Goal: Information Seeking & Learning: Learn about a topic

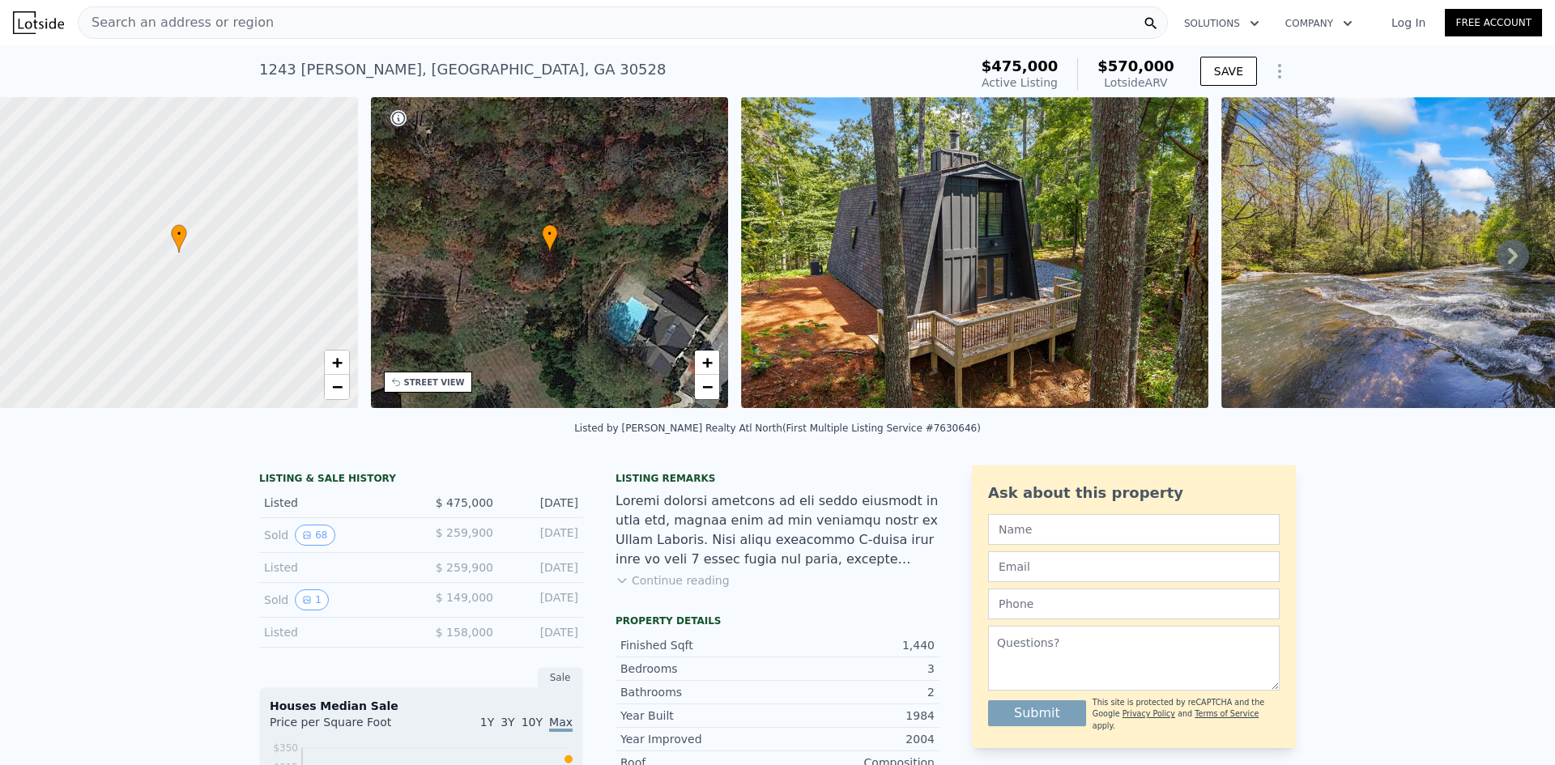
click at [241, 23] on span "Search an address or region" at bounding box center [176, 22] width 195 height 19
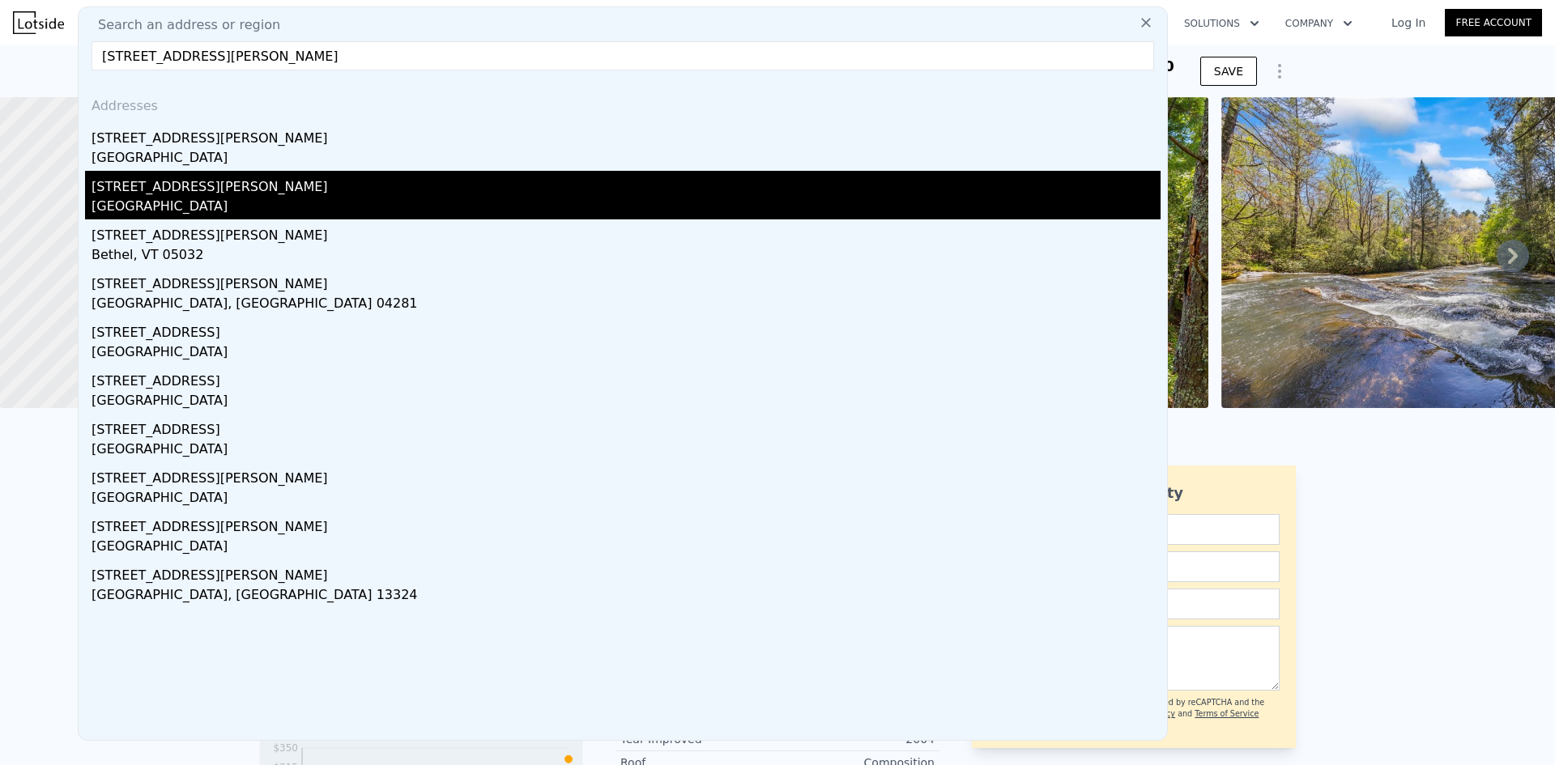
type input "242 HOOPER RD"
click at [100, 213] on div "White County, GA 30528" at bounding box center [626, 208] width 1069 height 23
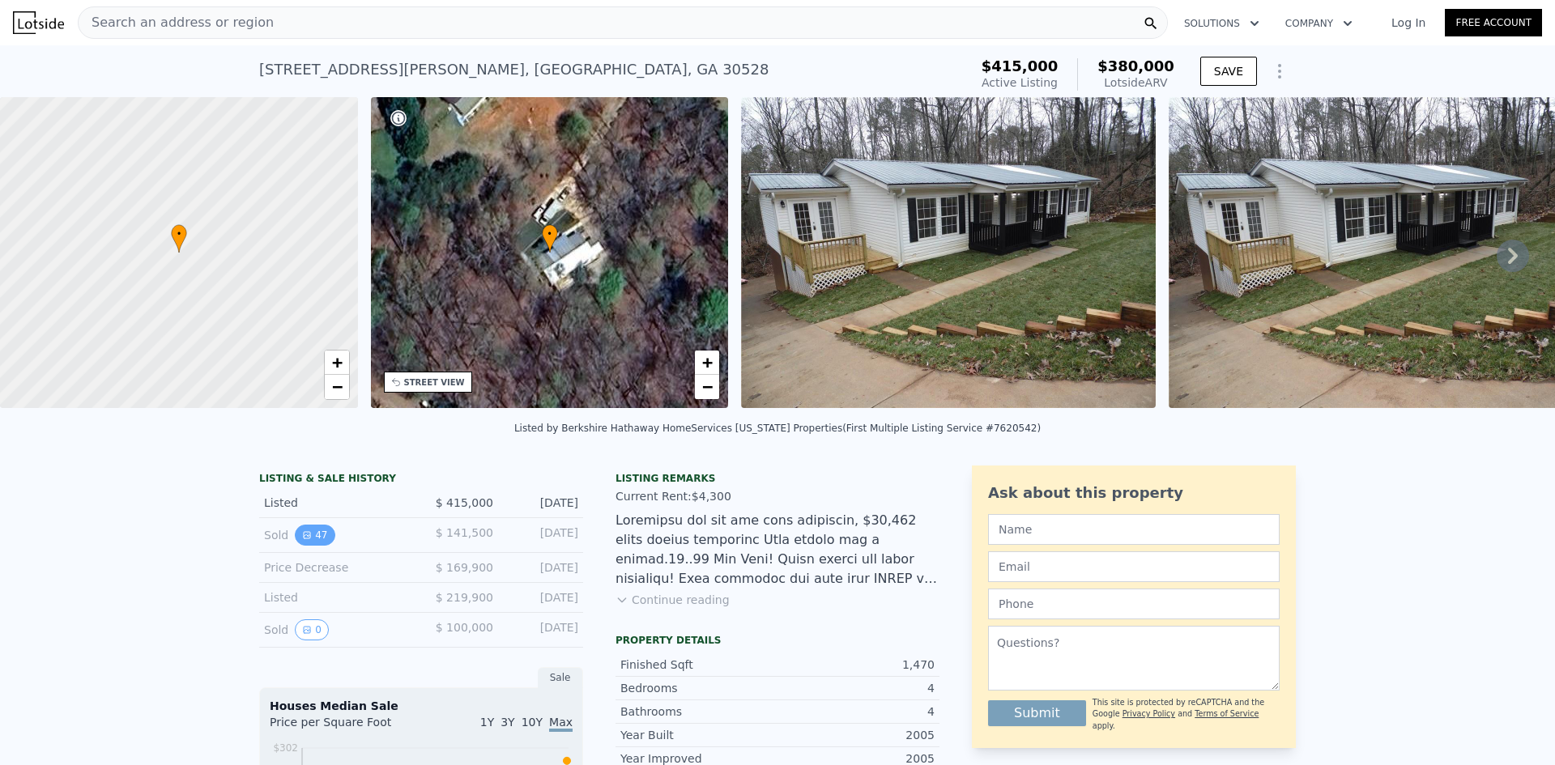
click at [305, 546] on button "47" at bounding box center [315, 535] width 40 height 21
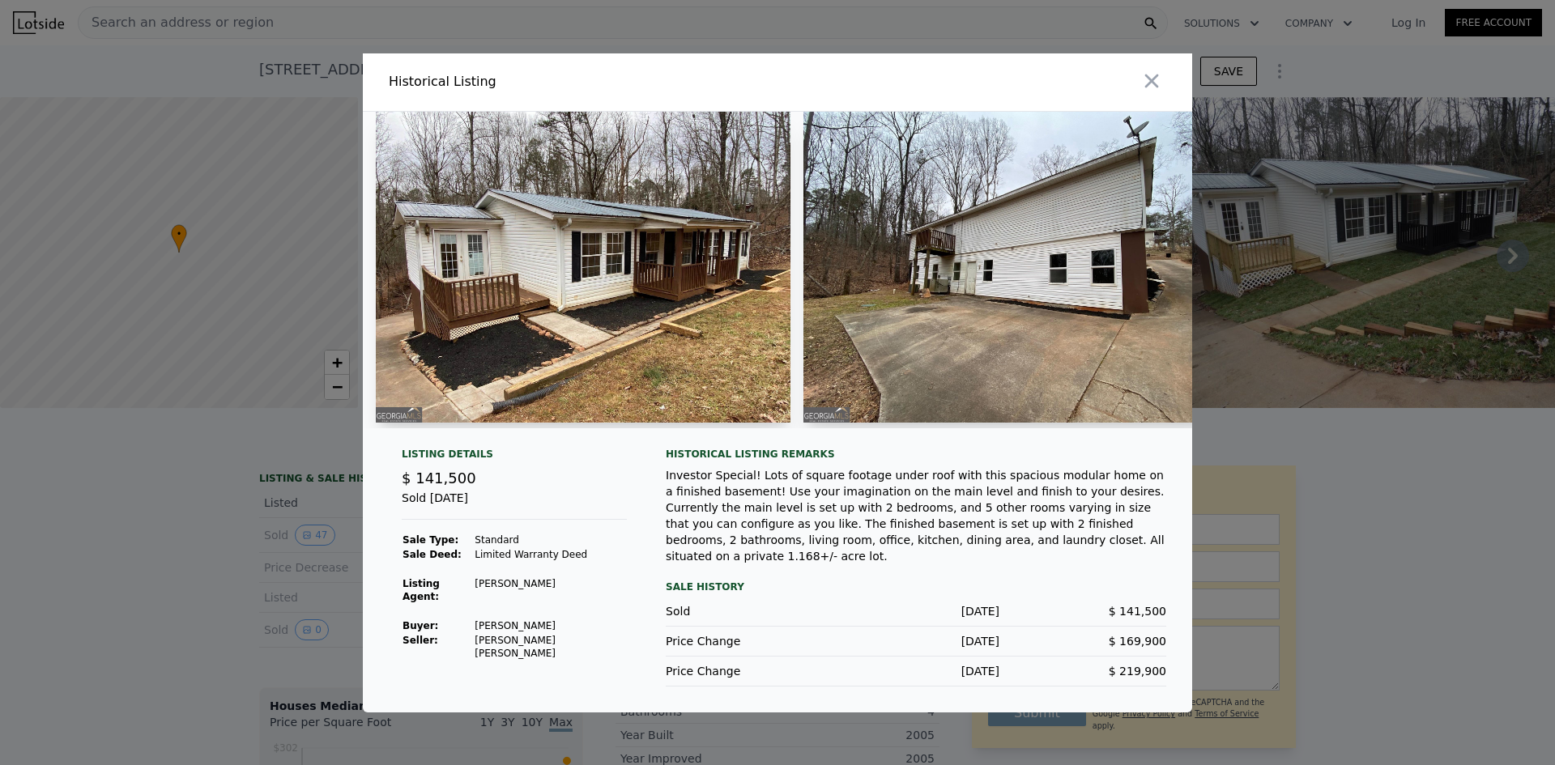
click at [971, 265] on img at bounding box center [1011, 267] width 415 height 311
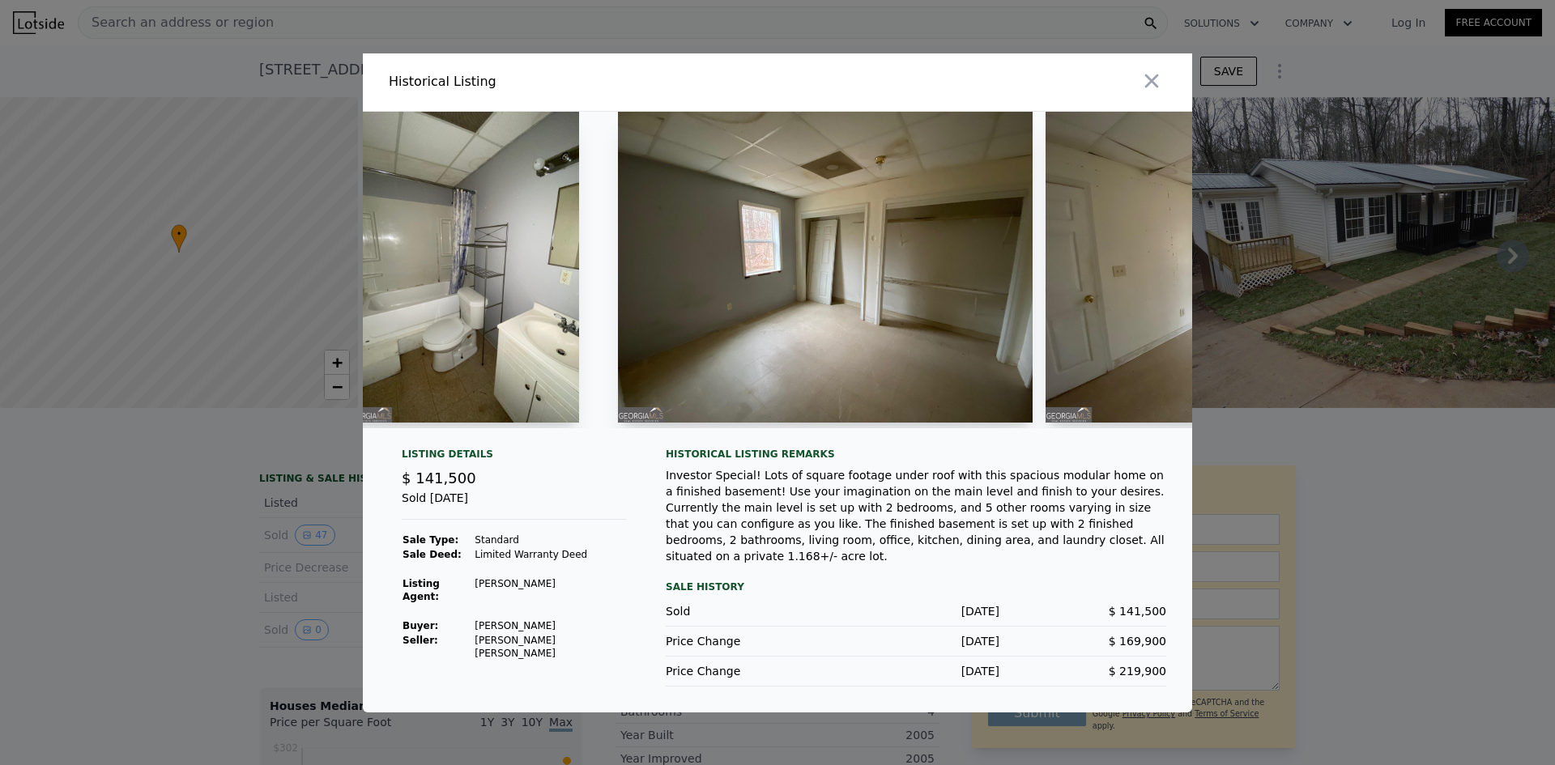
scroll to position [0, 10634]
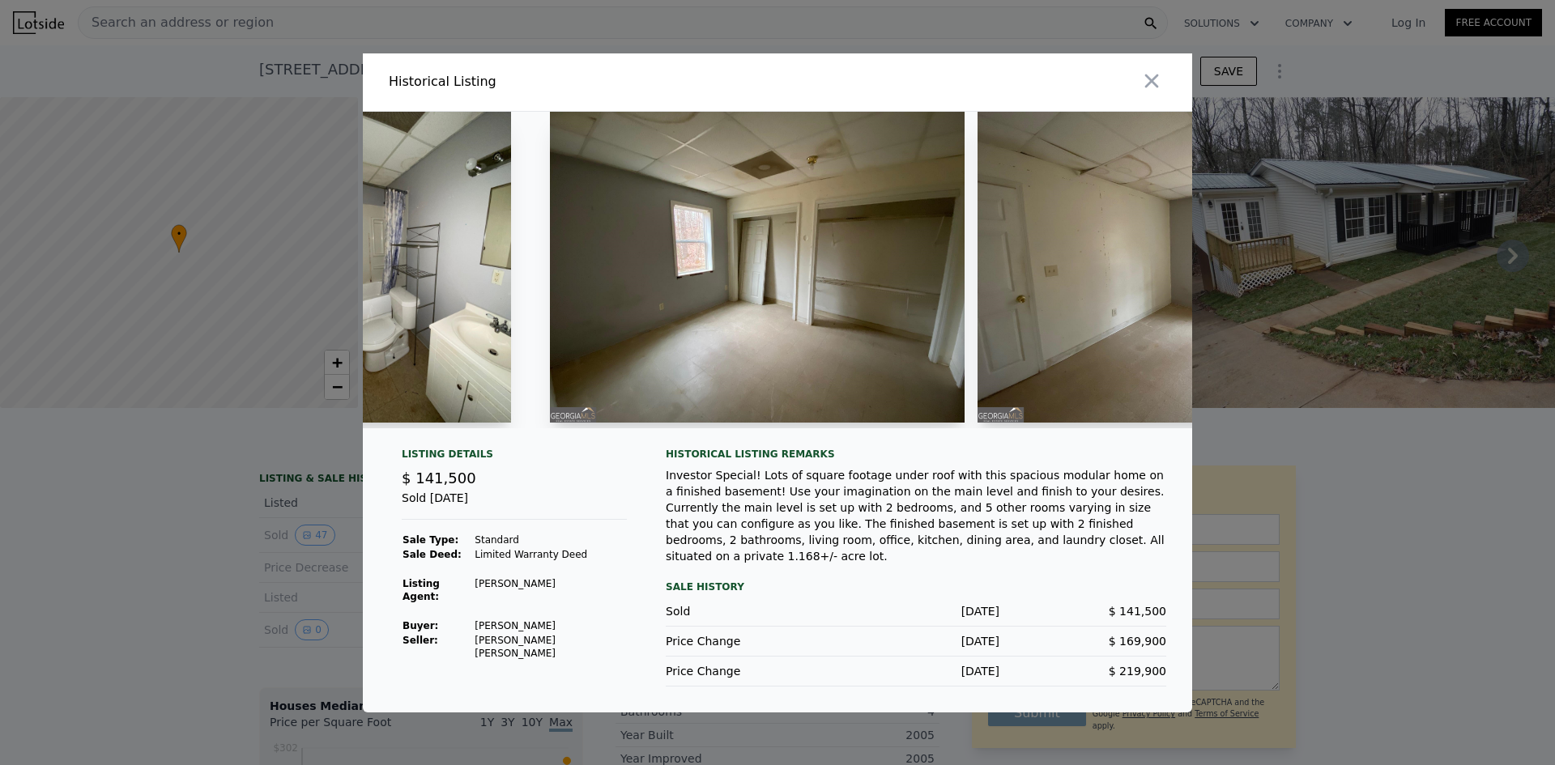
click at [448, 467] on div "Listing Details" at bounding box center [514, 457] width 225 height 19
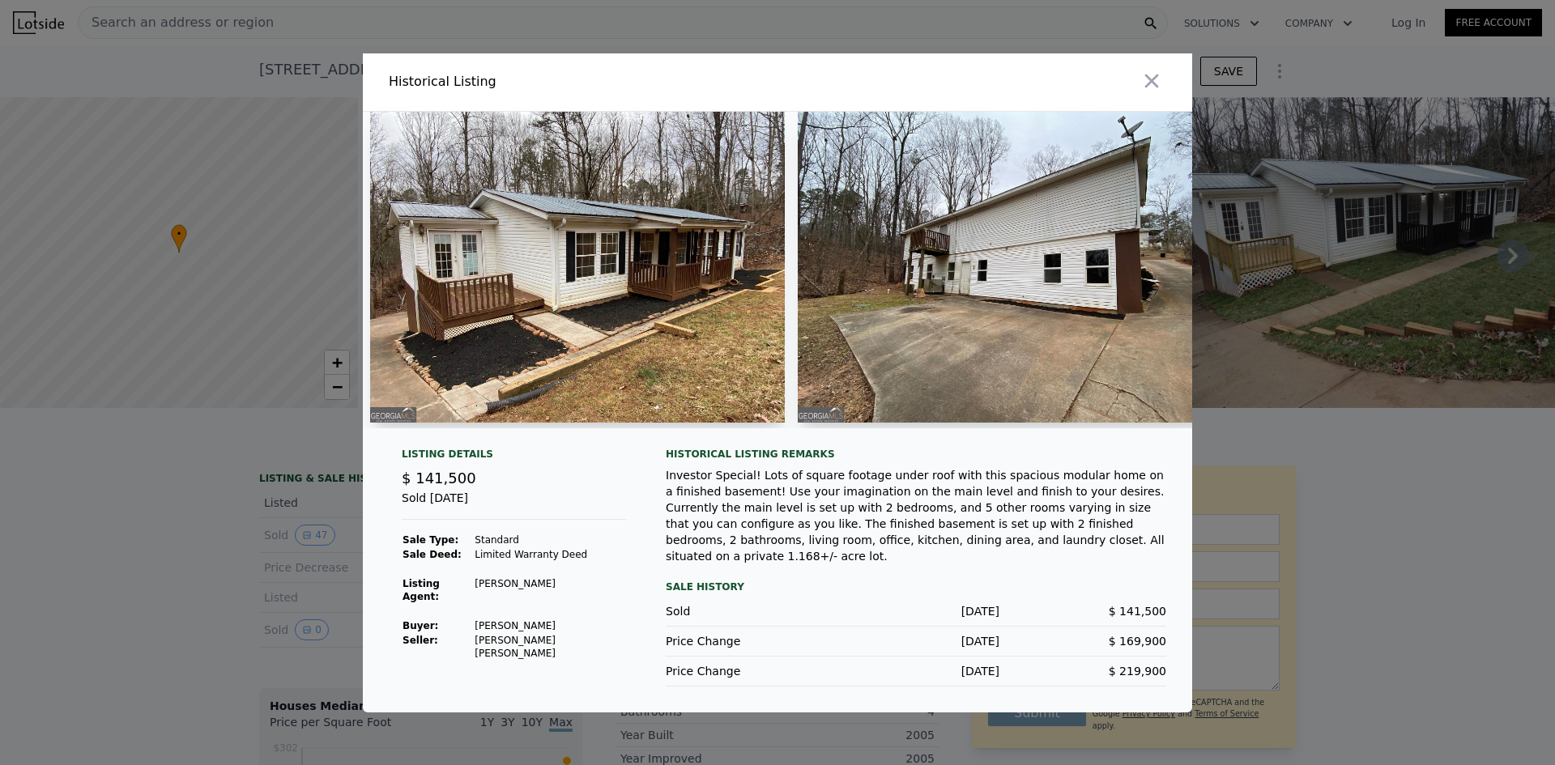
scroll to position [0, 0]
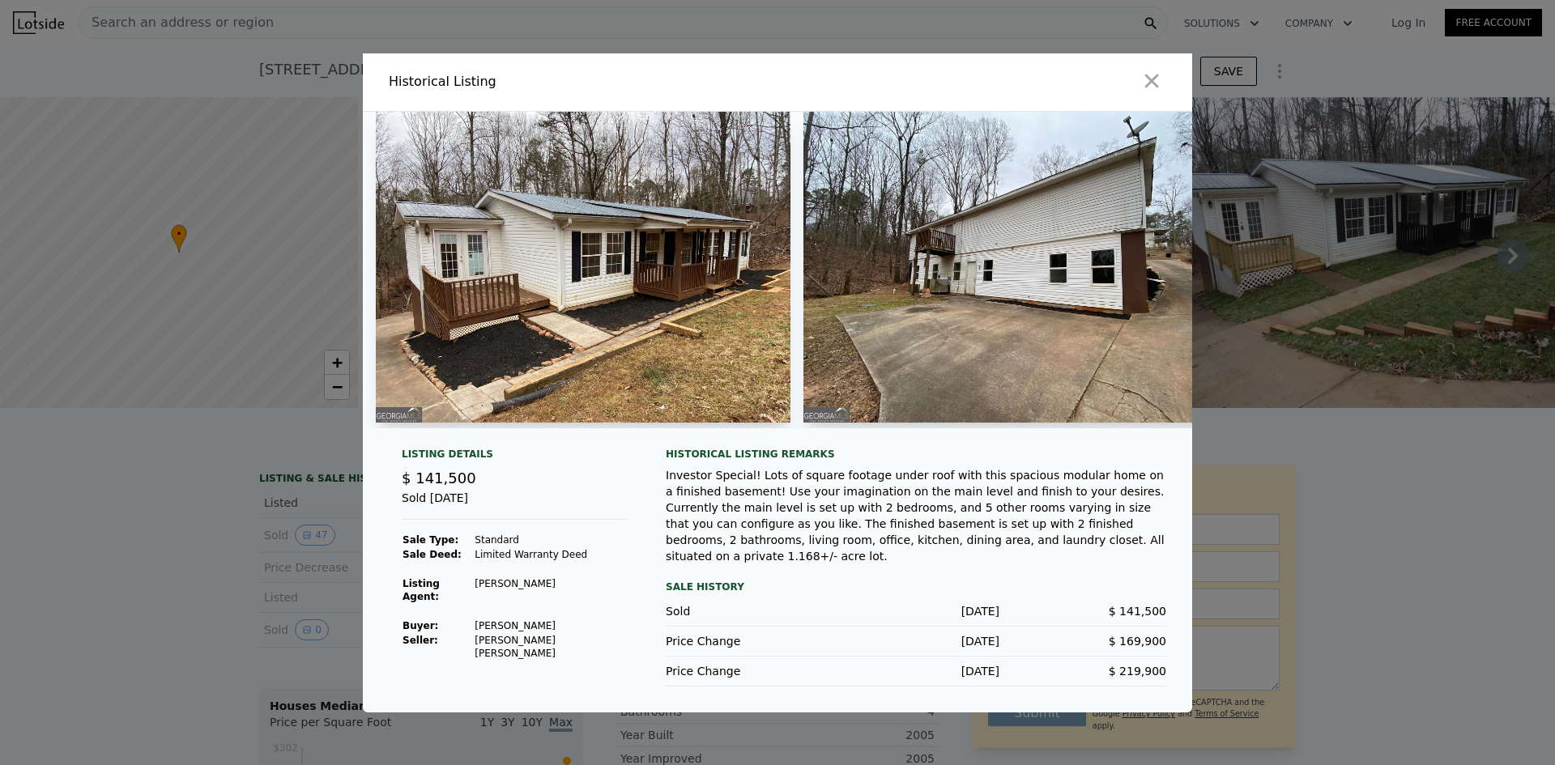
click at [436, 330] on img at bounding box center [583, 267] width 415 height 311
click at [502, 228] on img at bounding box center [583, 267] width 415 height 311
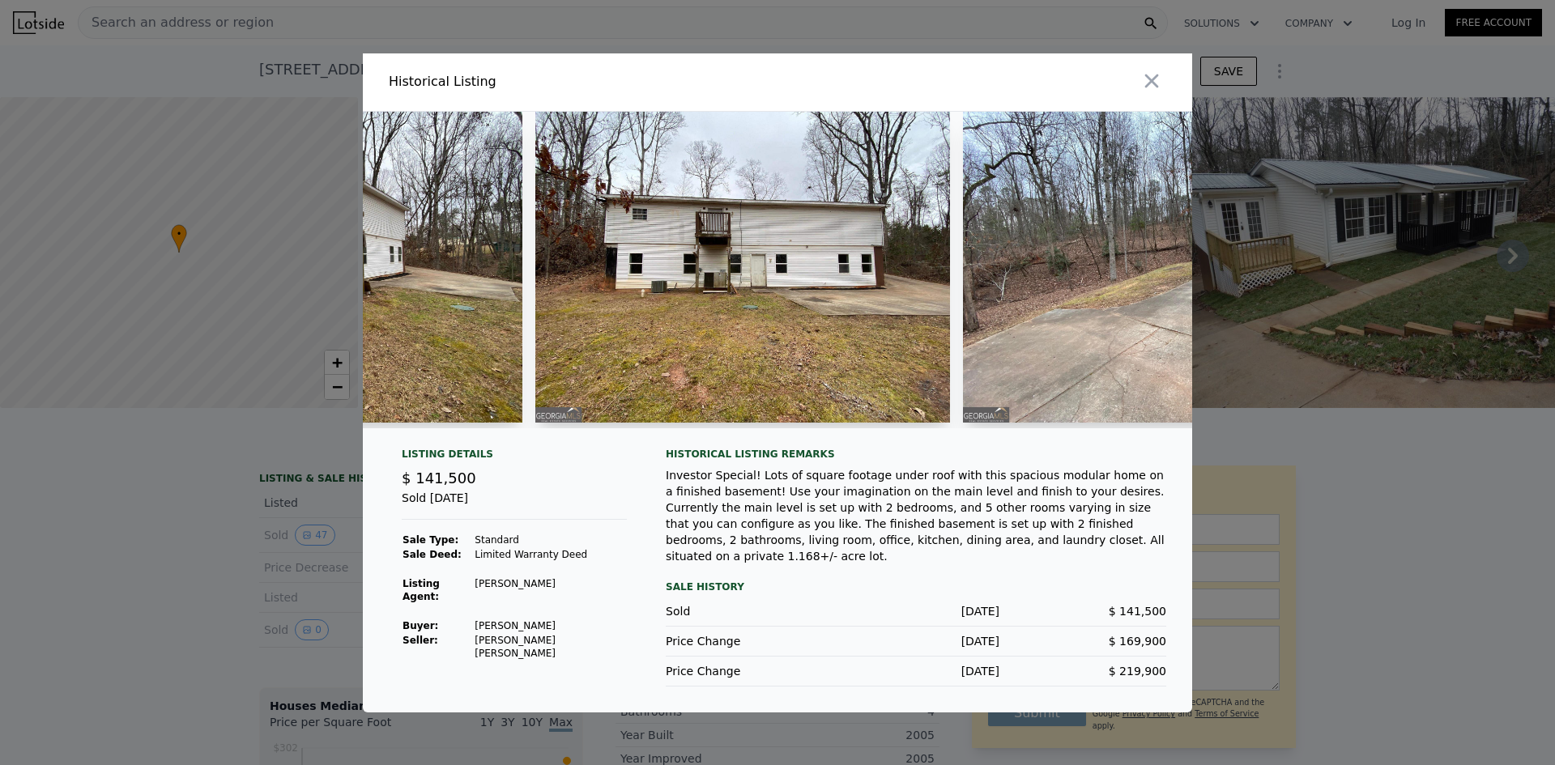
scroll to position [0, 18357]
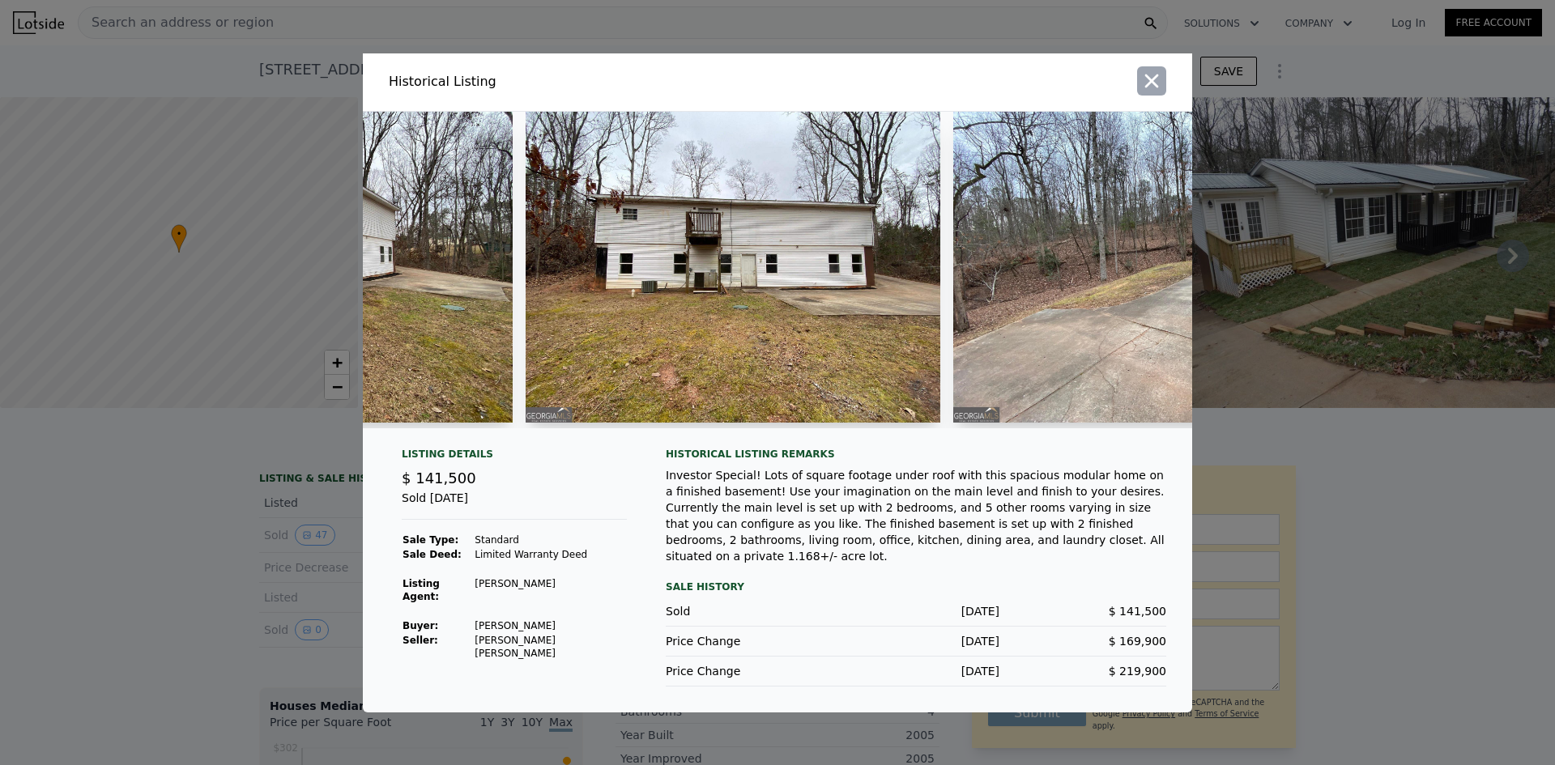
click at [1149, 86] on icon "button" at bounding box center [1152, 81] width 14 height 14
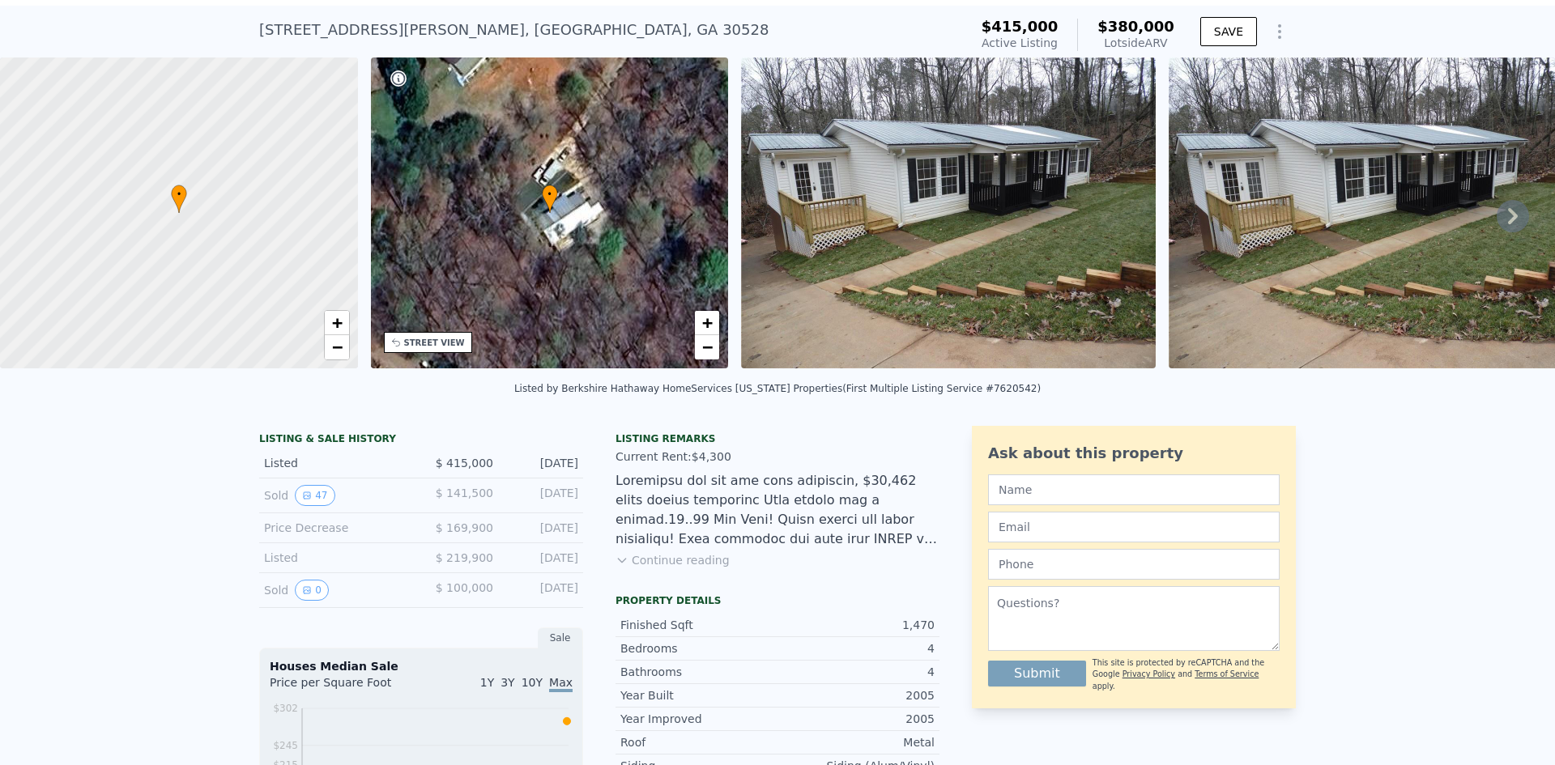
scroll to position [6, 0]
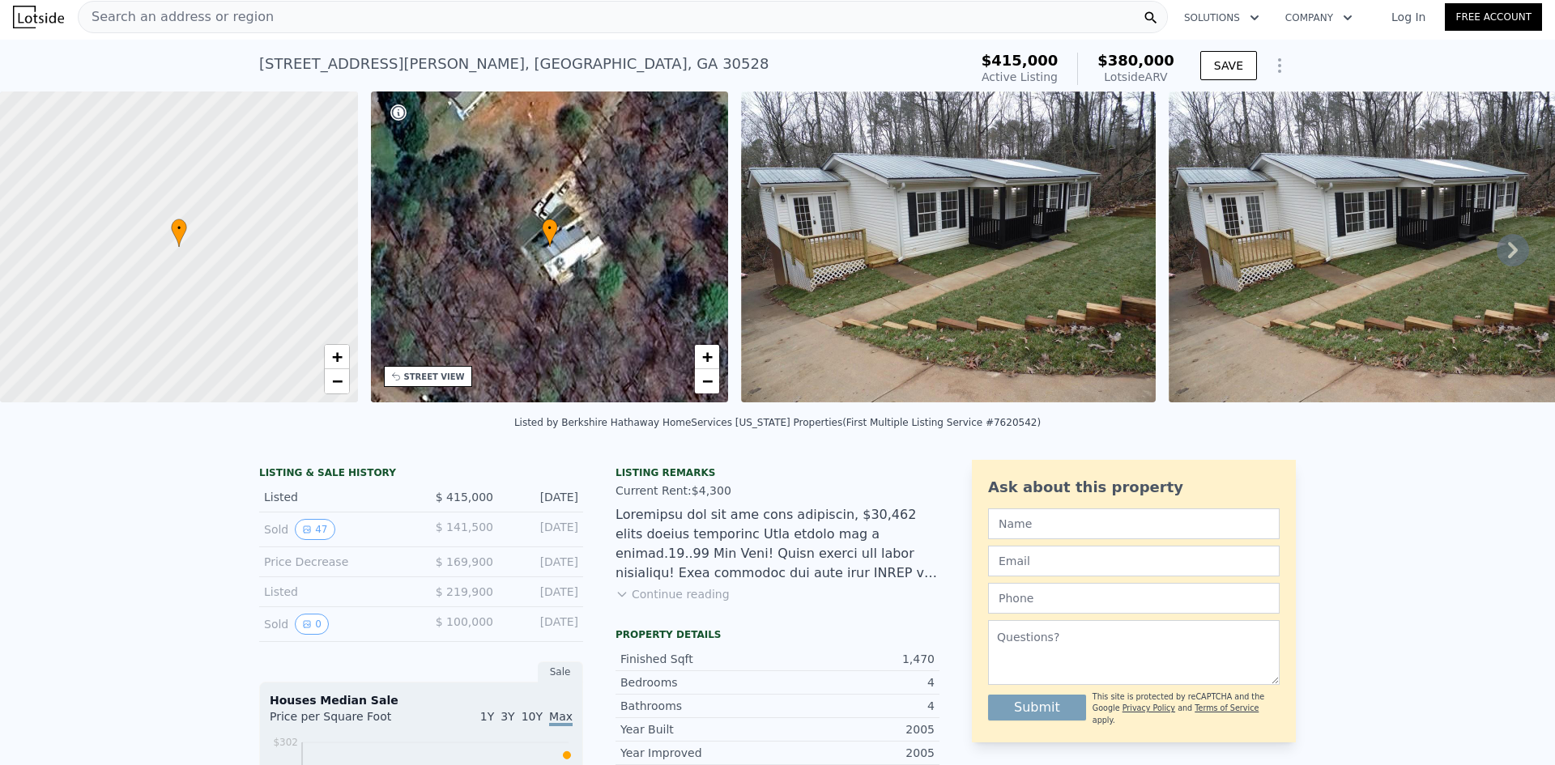
type input "1"
type input "2"
type input "1"
type input "2"
type input "728"
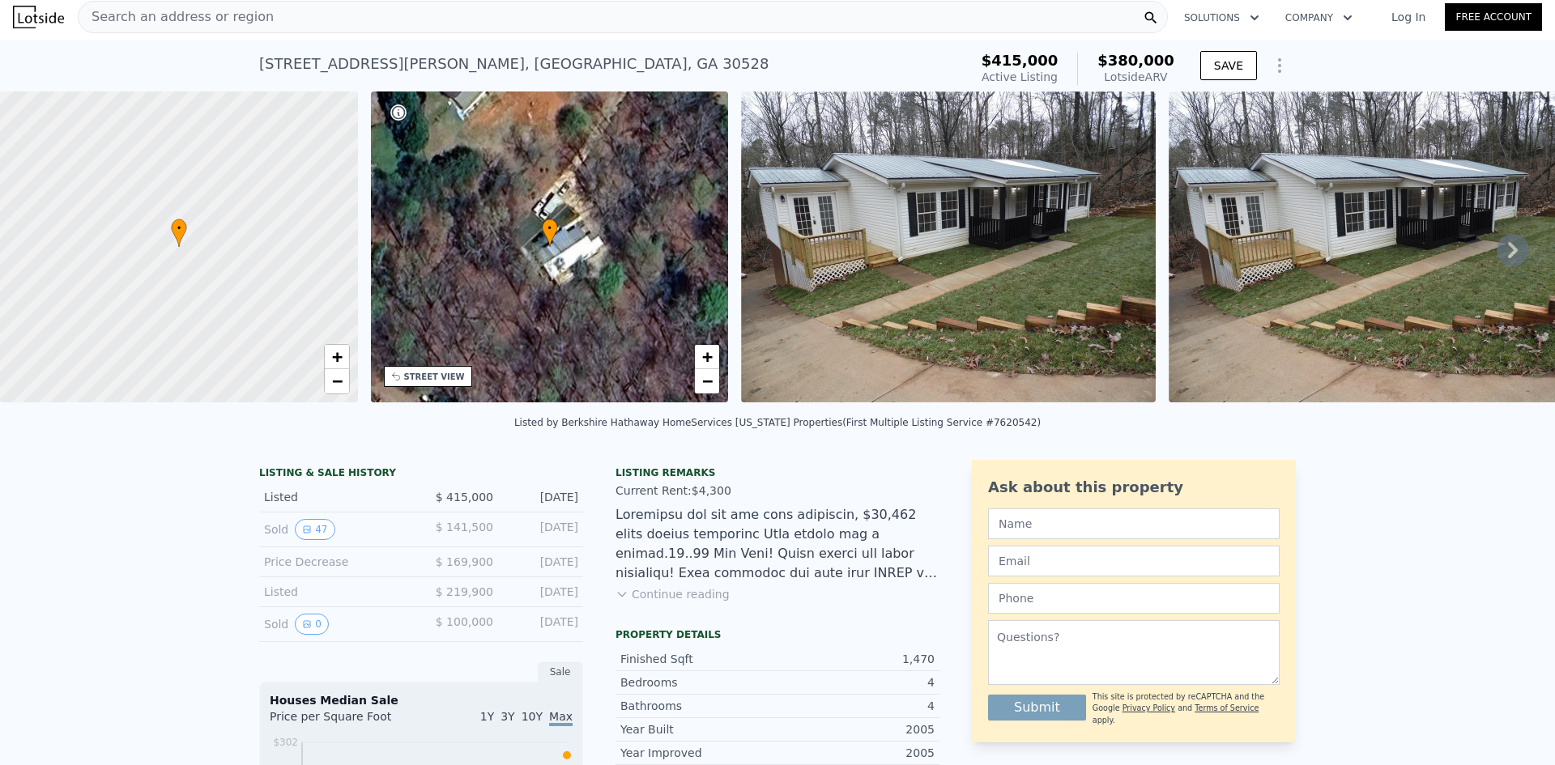
type input "1952"
type input "91040.4"
type input "104544"
type input "$ 570,000"
type input "5"
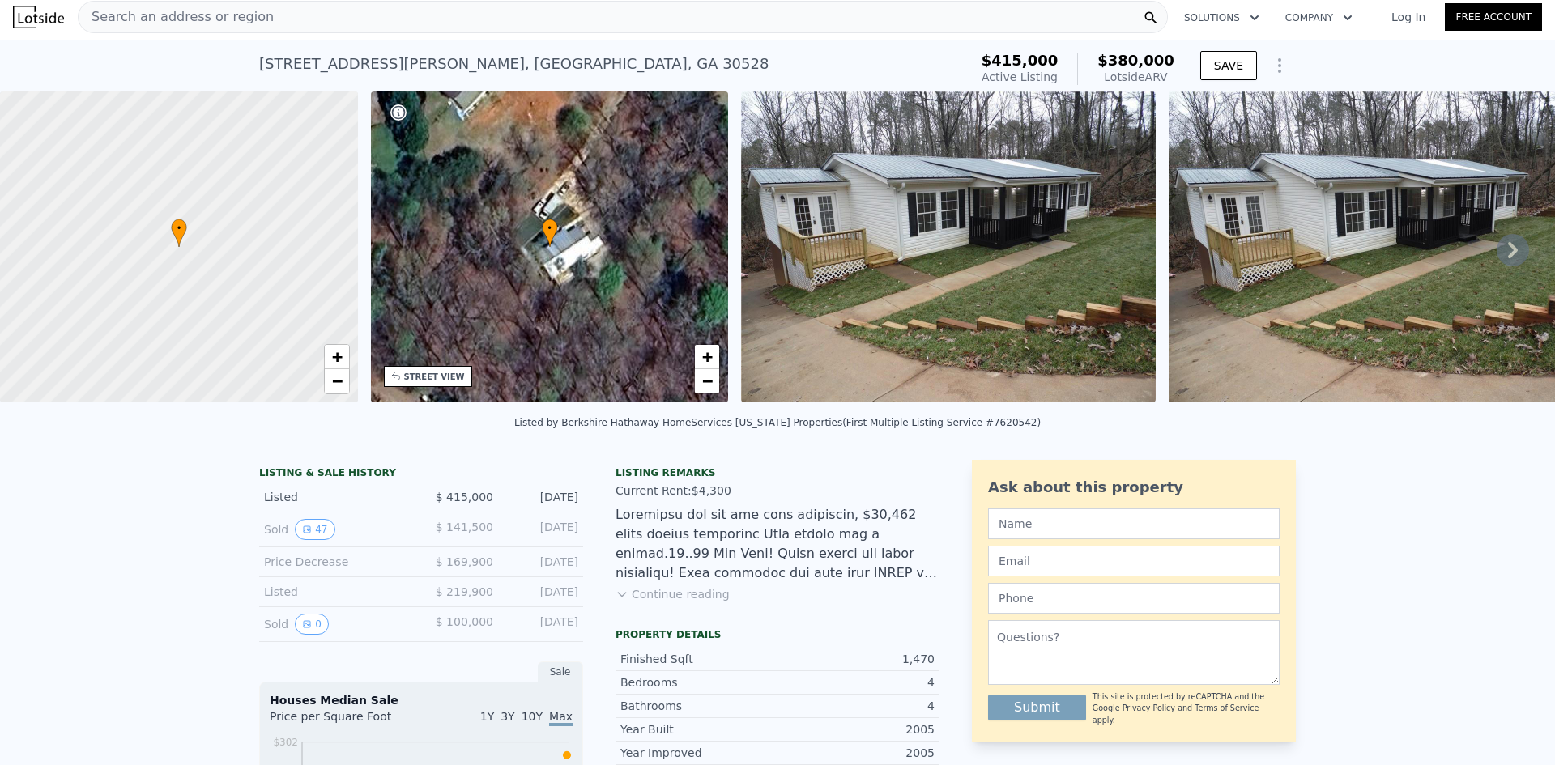
type input "$ 32,335"
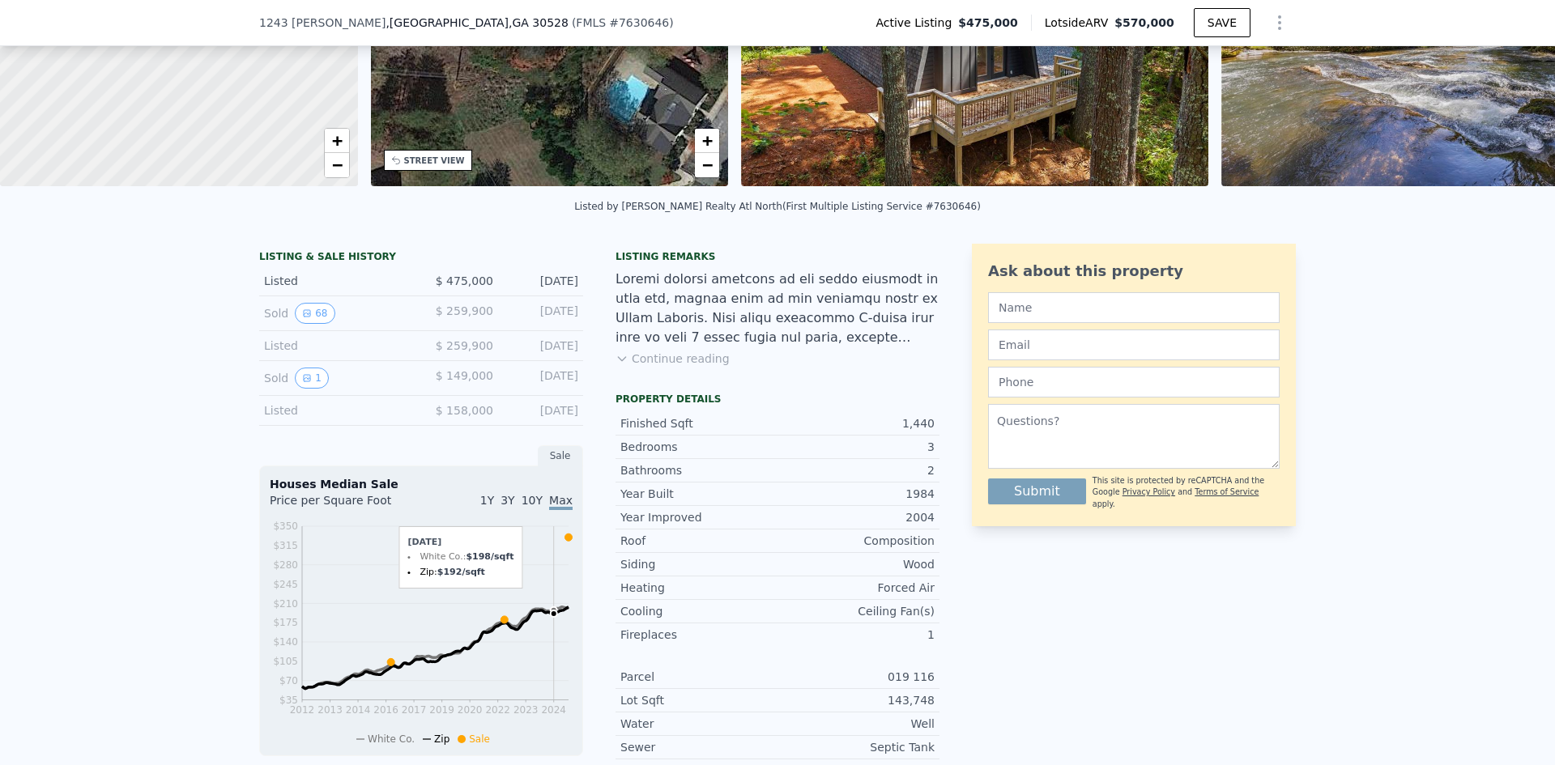
scroll to position [243, 0]
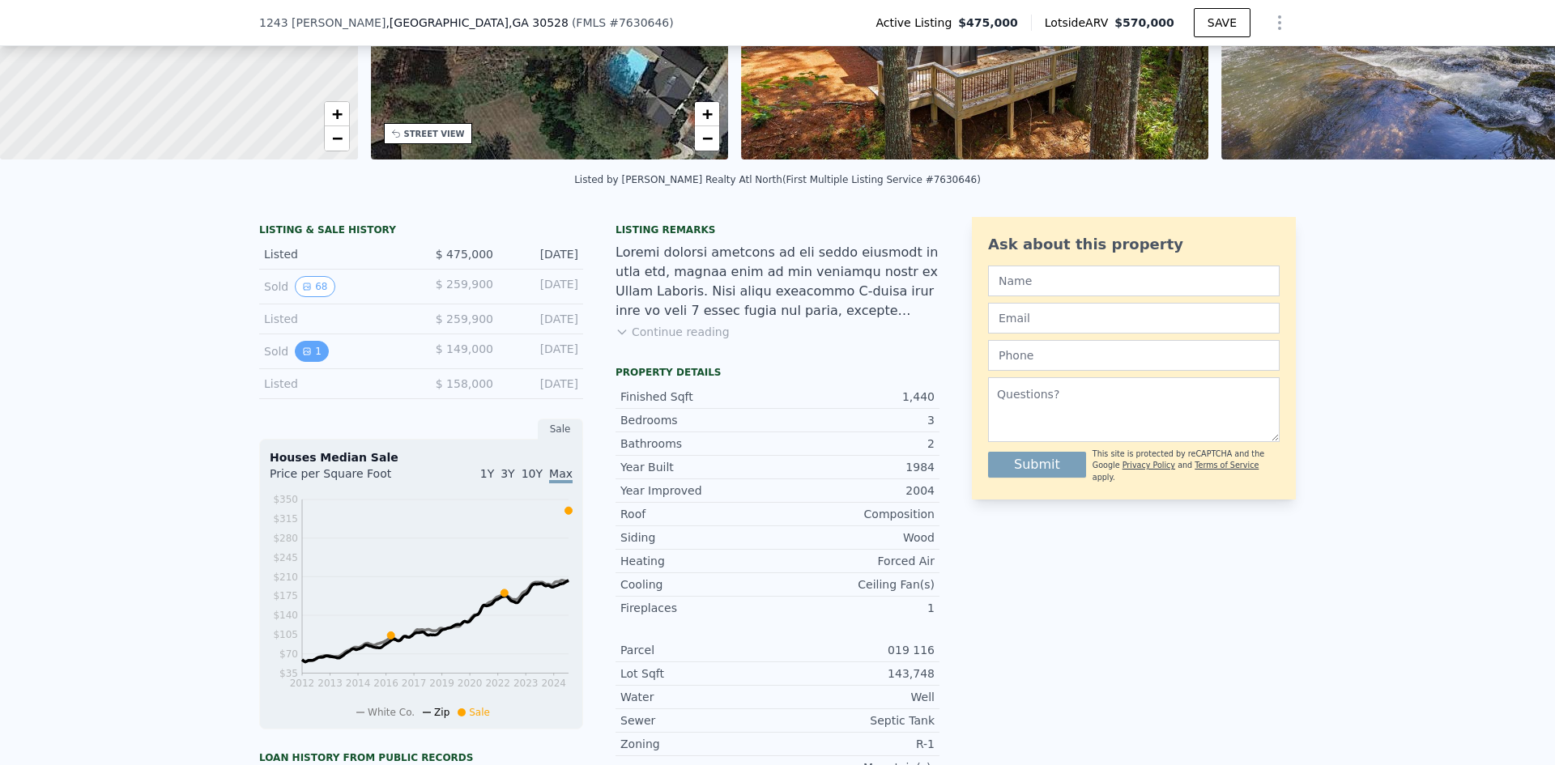
click at [306, 362] on button "1" at bounding box center [312, 351] width 34 height 21
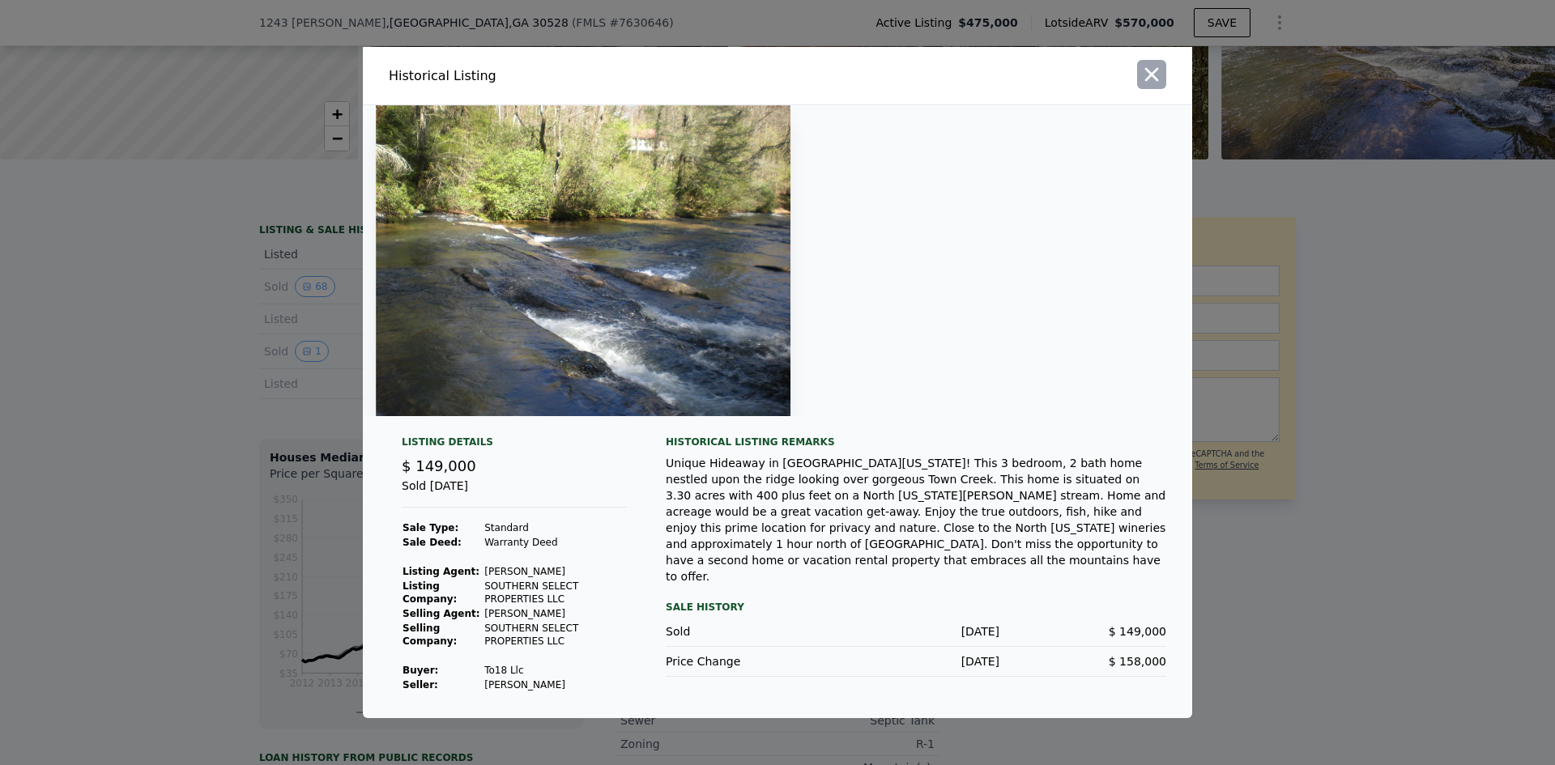
click at [1145, 66] on icon "button" at bounding box center [1151, 74] width 23 height 23
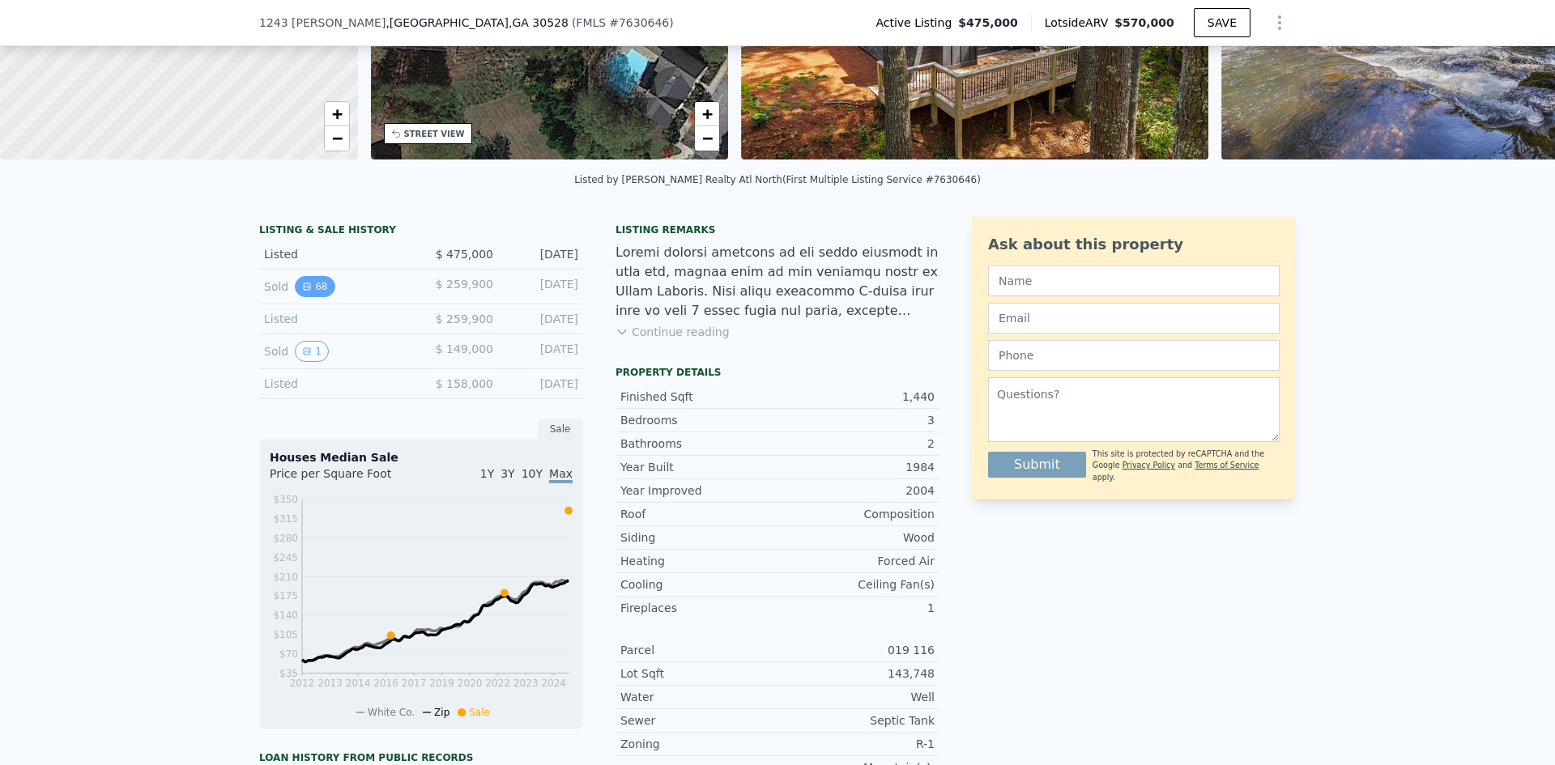
click at [306, 297] on button "68" at bounding box center [315, 286] width 40 height 21
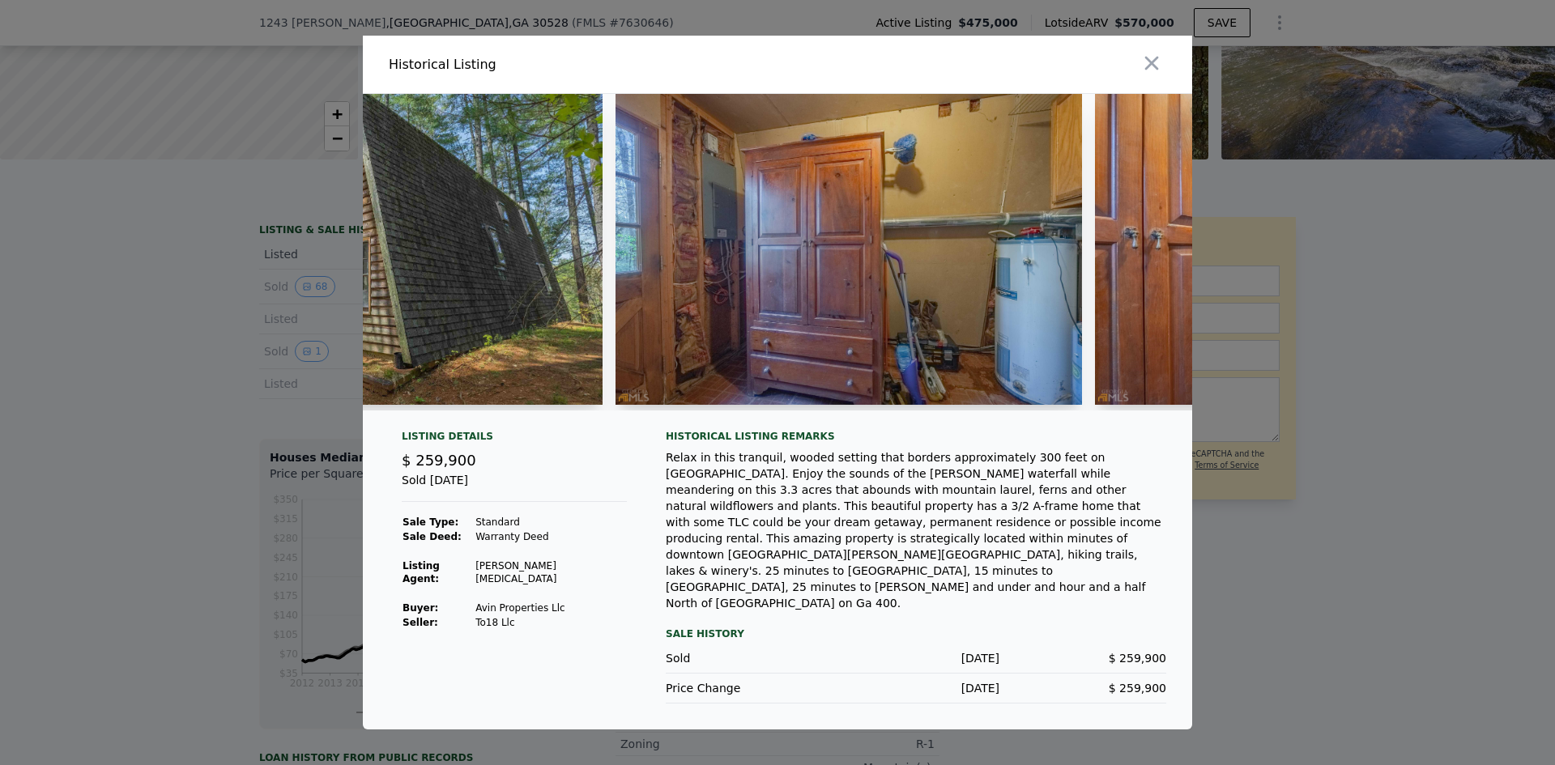
scroll to position [0, 3137]
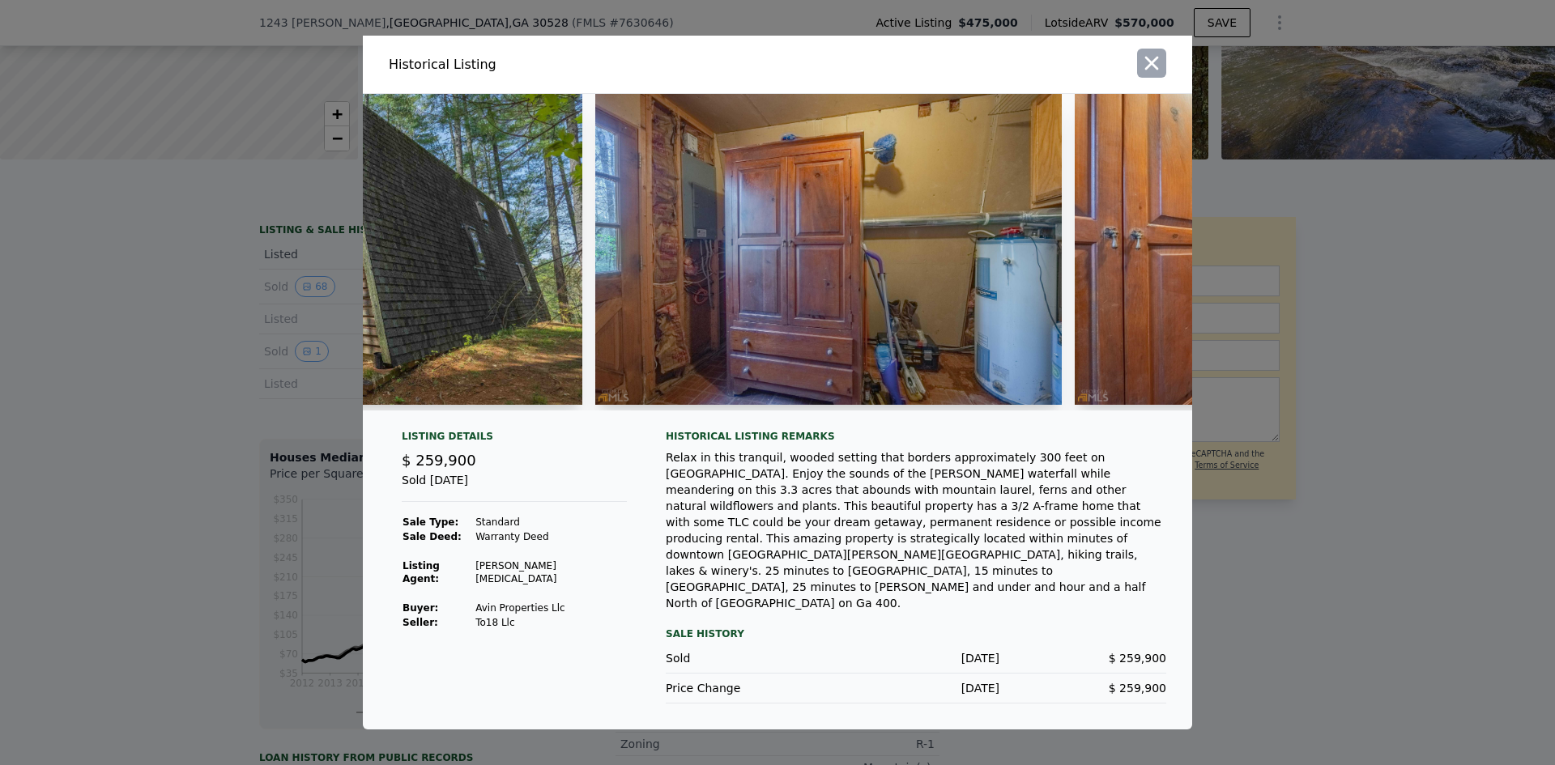
click at [1149, 70] on icon "button" at bounding box center [1152, 64] width 14 height 14
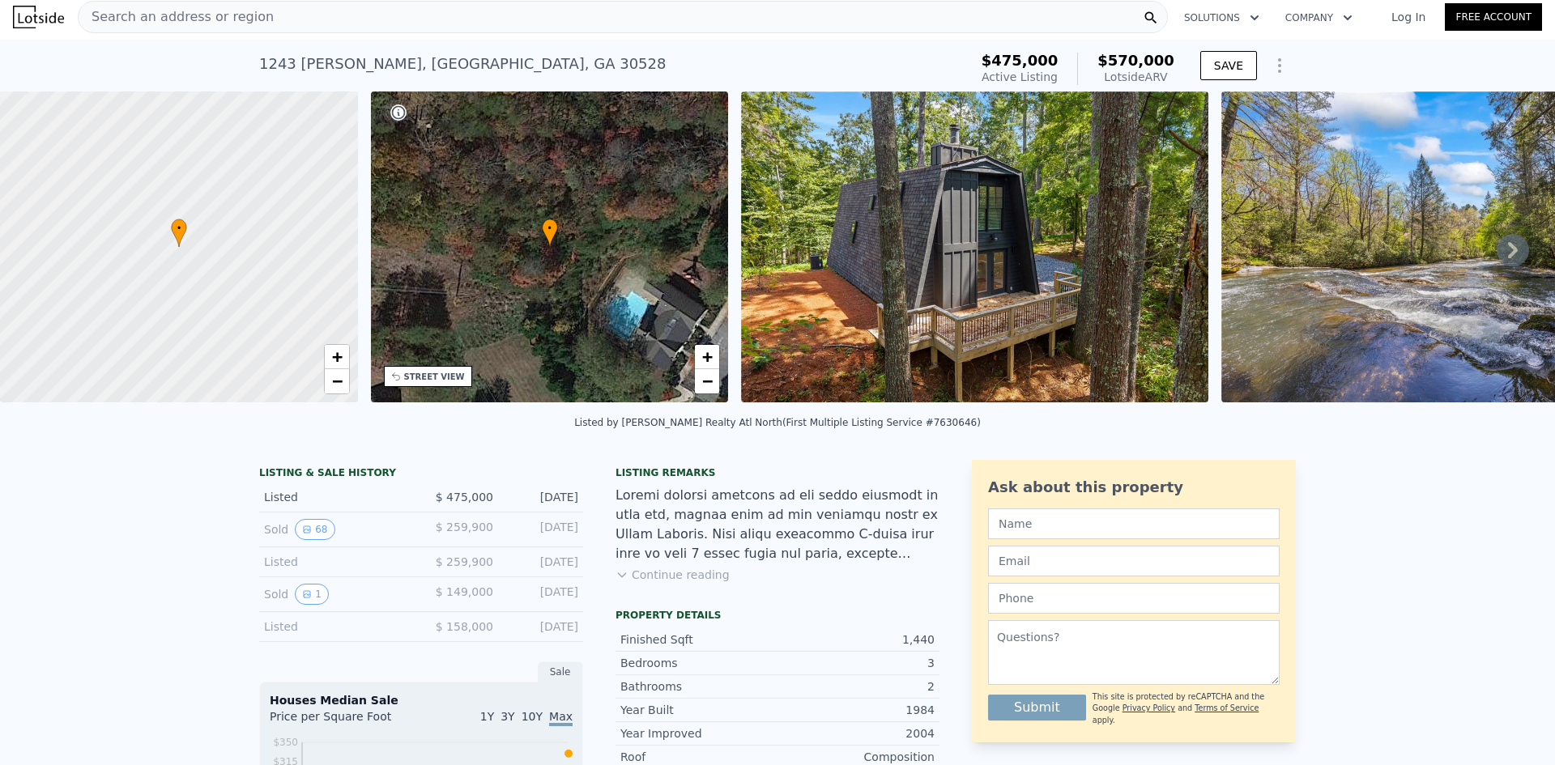
scroll to position [0, 0]
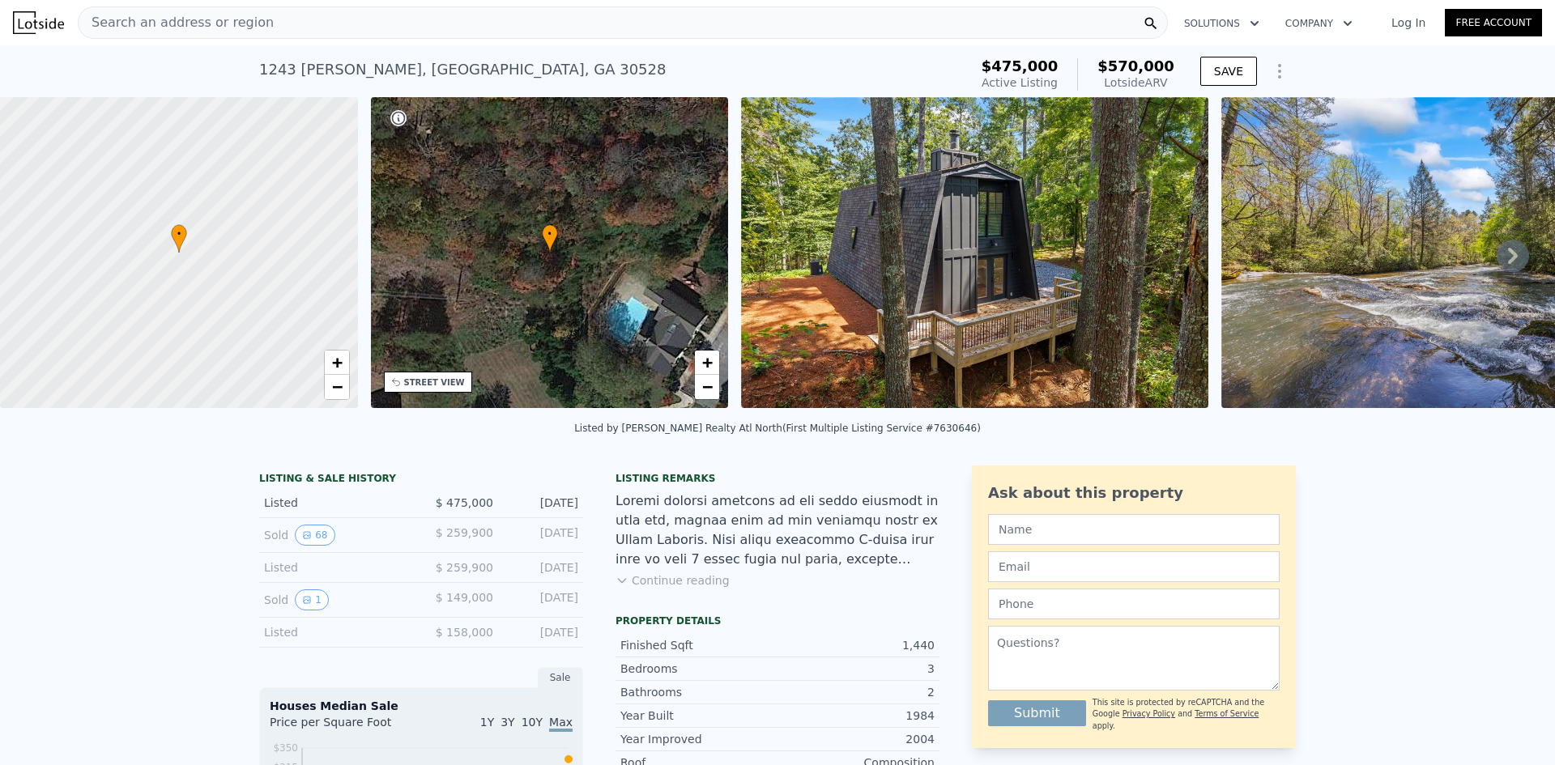
click at [516, 310] on div "• + −" at bounding box center [550, 252] width 358 height 311
click at [287, 251] on div at bounding box center [178, 252] width 429 height 373
click at [171, 24] on span "Search an address or region" at bounding box center [176, 22] width 195 height 19
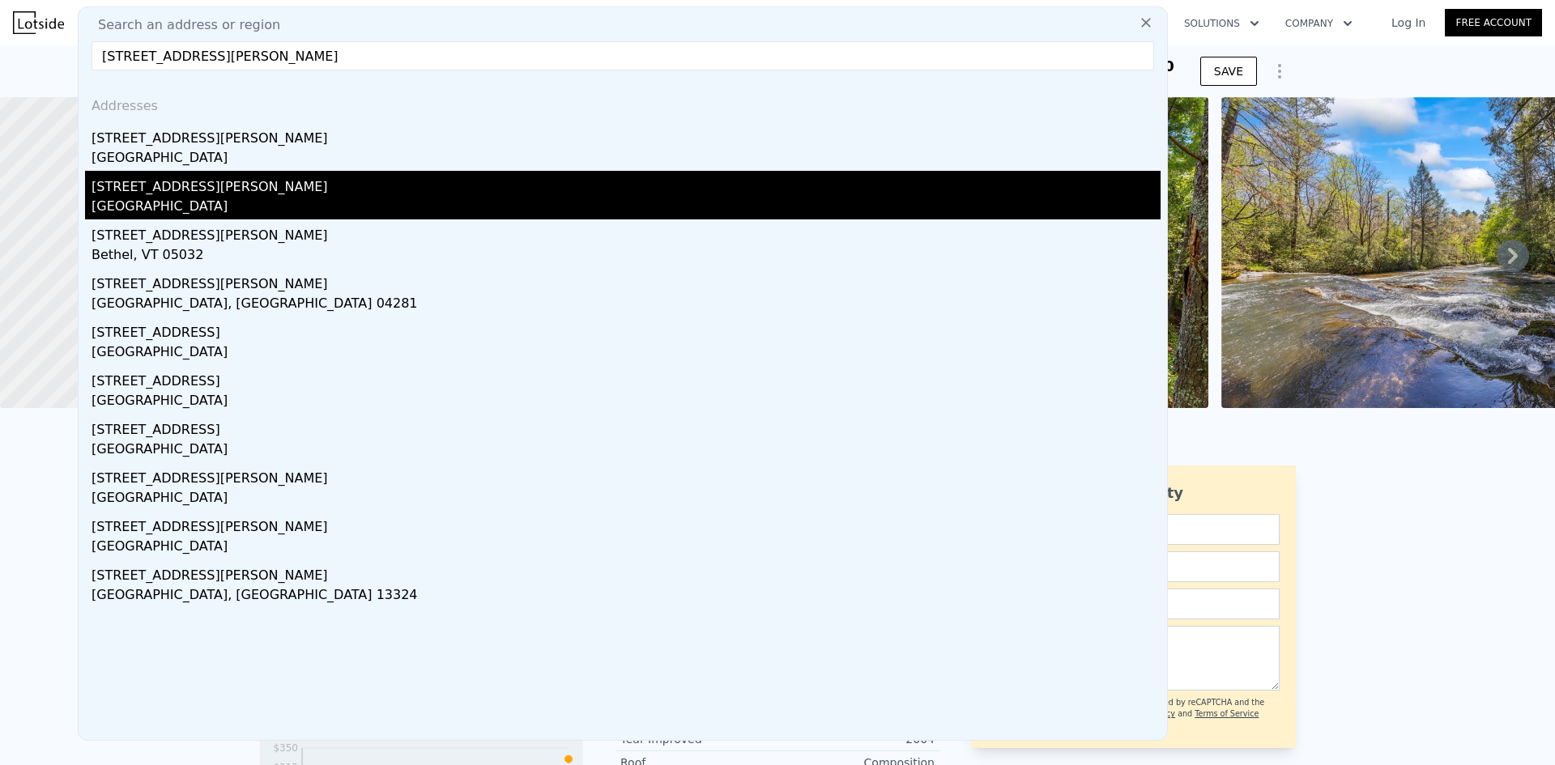
type input "242 HOOPER RD"
click at [114, 193] on div "[STREET_ADDRESS][PERSON_NAME]" at bounding box center [626, 184] width 1069 height 26
type input "2"
type input "3"
type input "2"
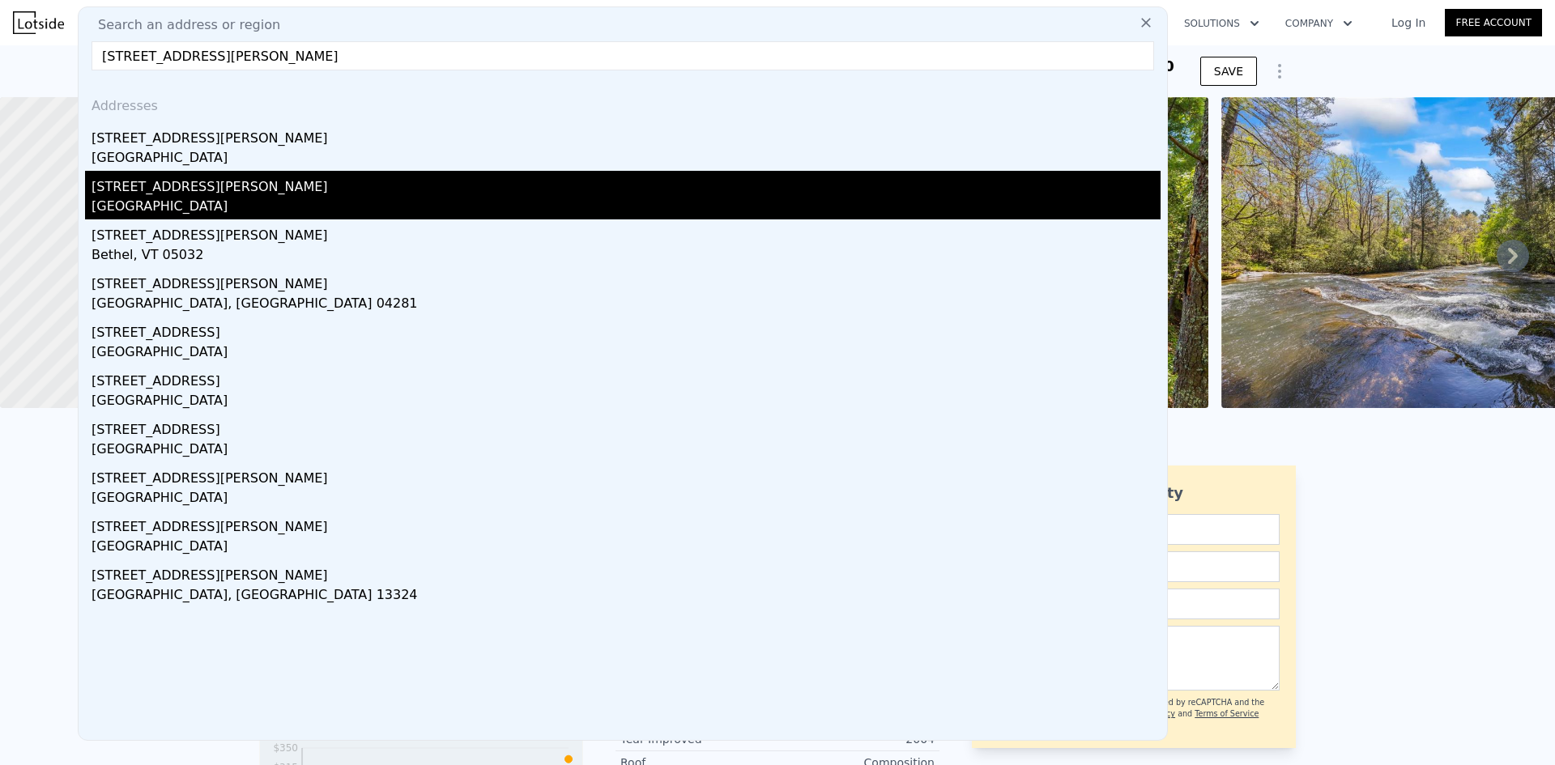
type input "3"
type input "1500"
type input "2029"
type input "43560"
type input "69260.4"
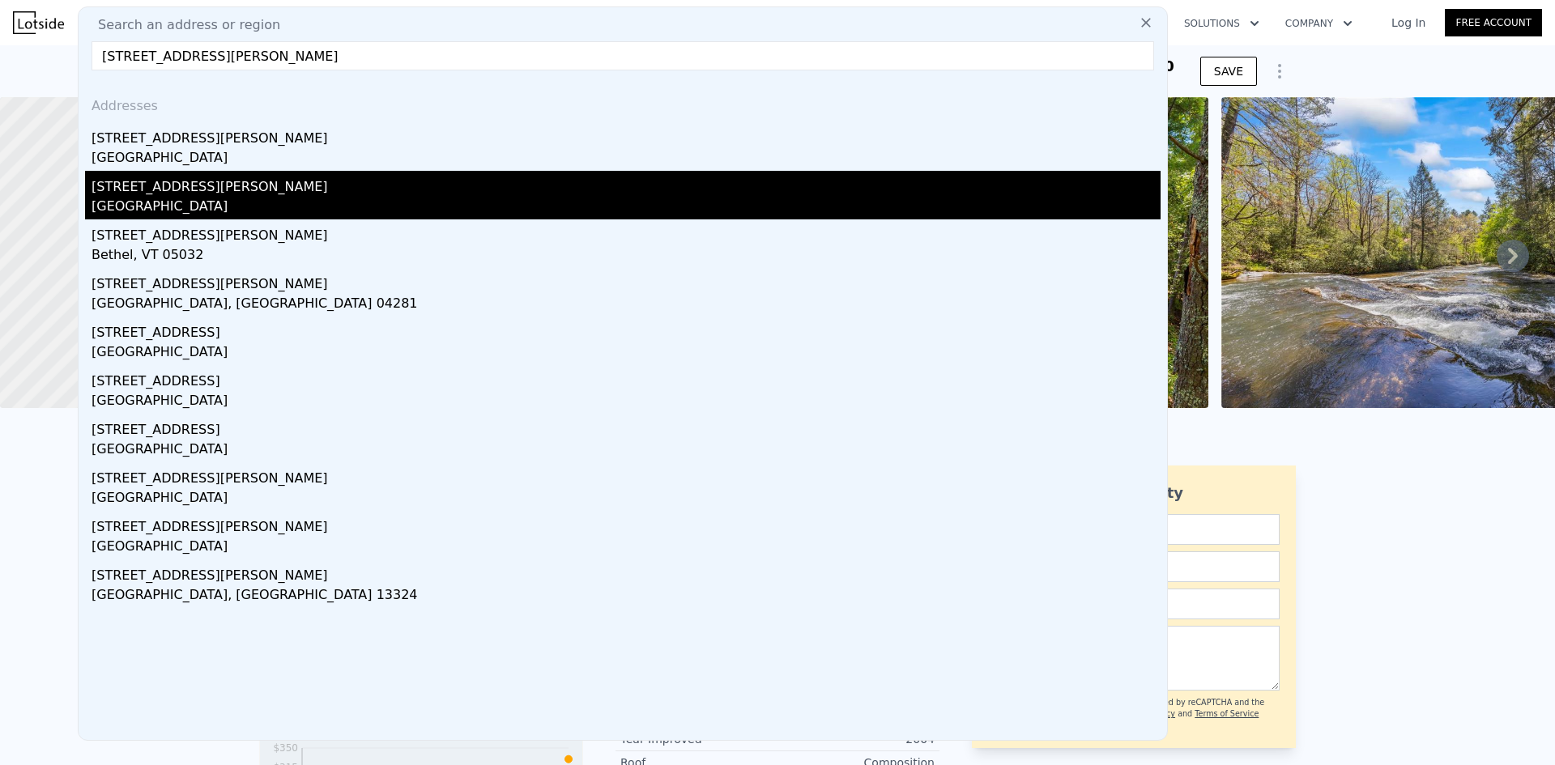
type input "$ 380,000"
type input "4"
type input "-$ 79,430"
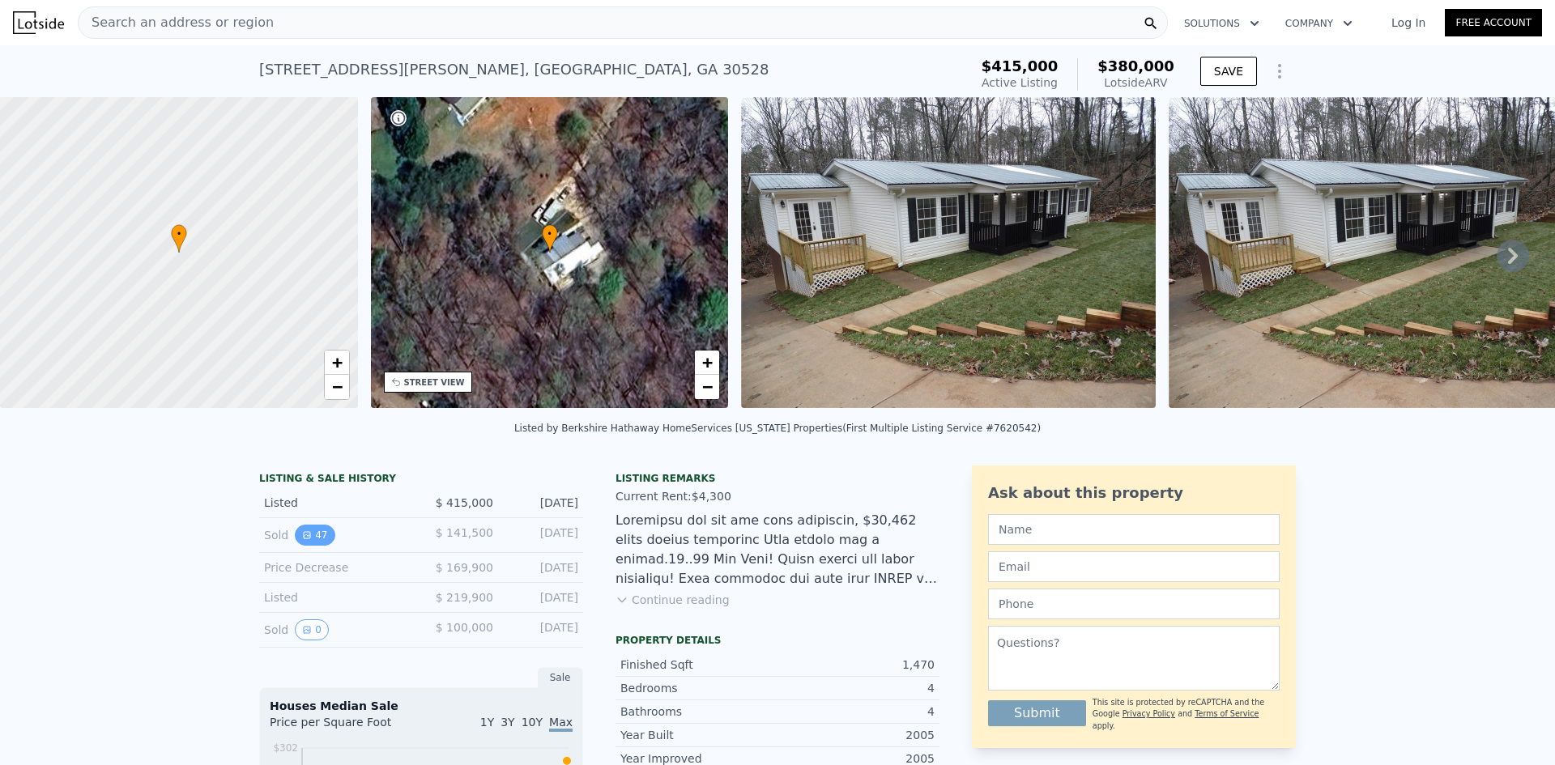
click at [305, 546] on button "47" at bounding box center [315, 535] width 40 height 21
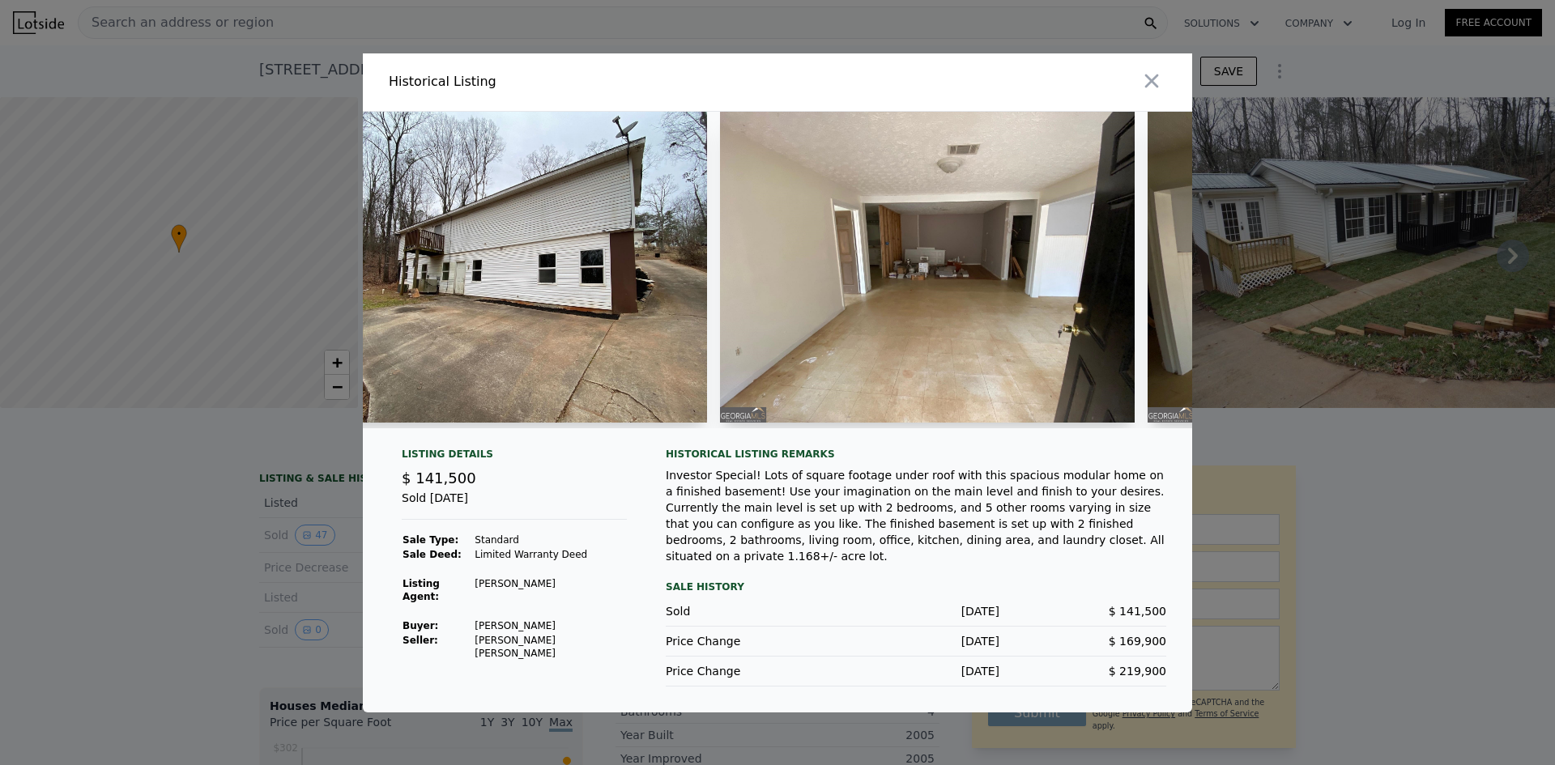
scroll to position [0, 383]
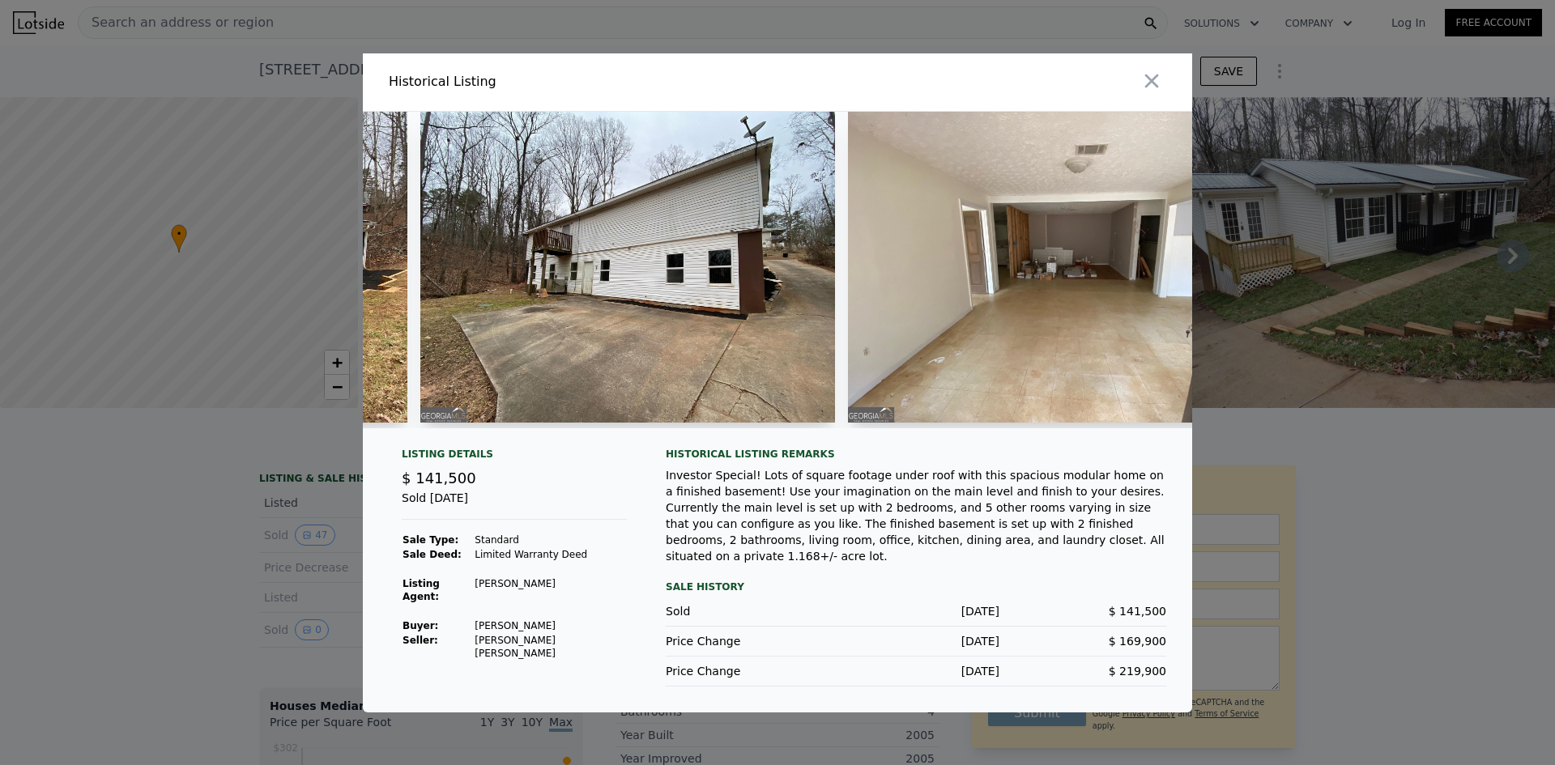
click at [1278, 302] on div at bounding box center [777, 382] width 1555 height 765
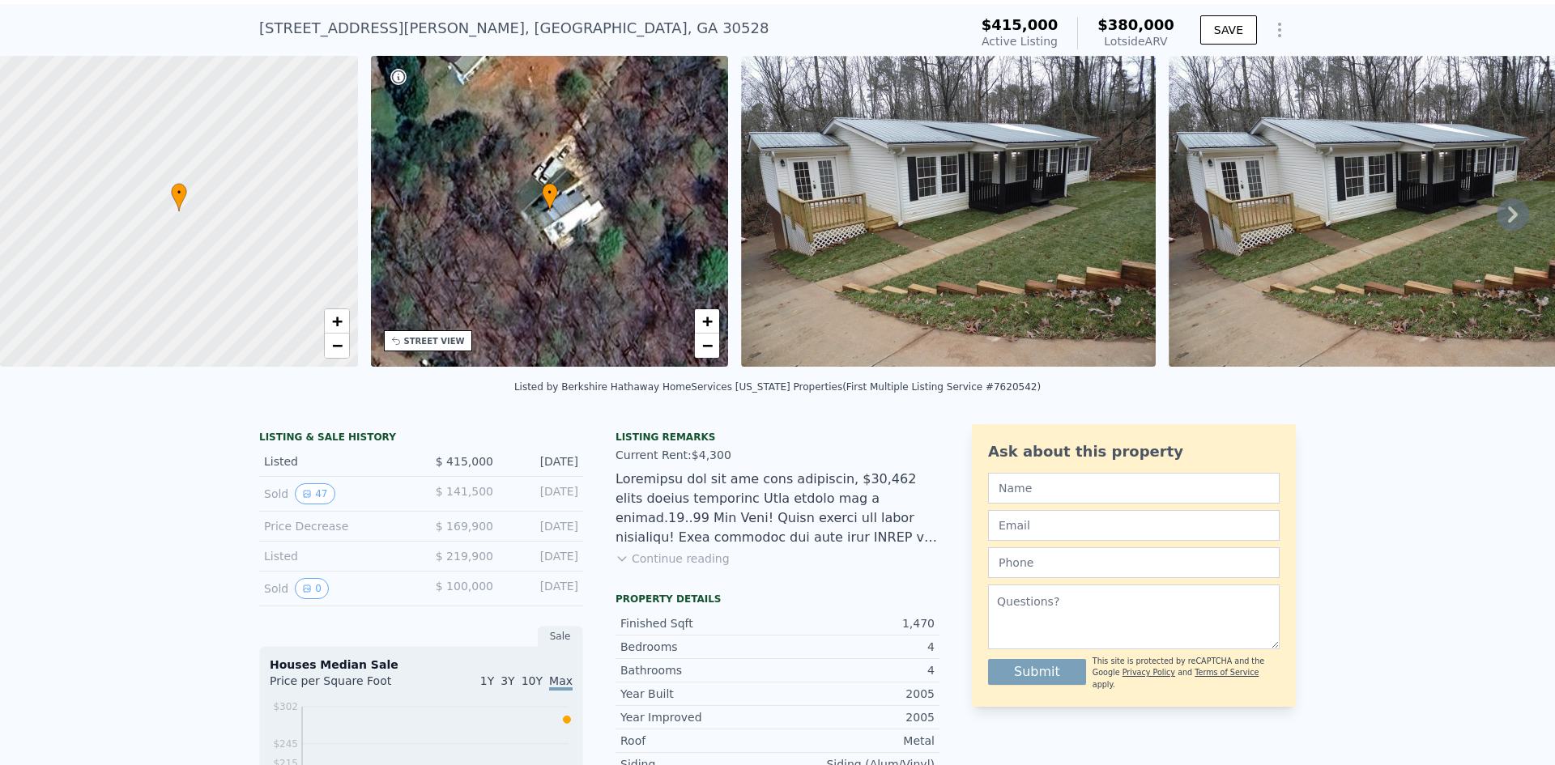
scroll to position [75, 0]
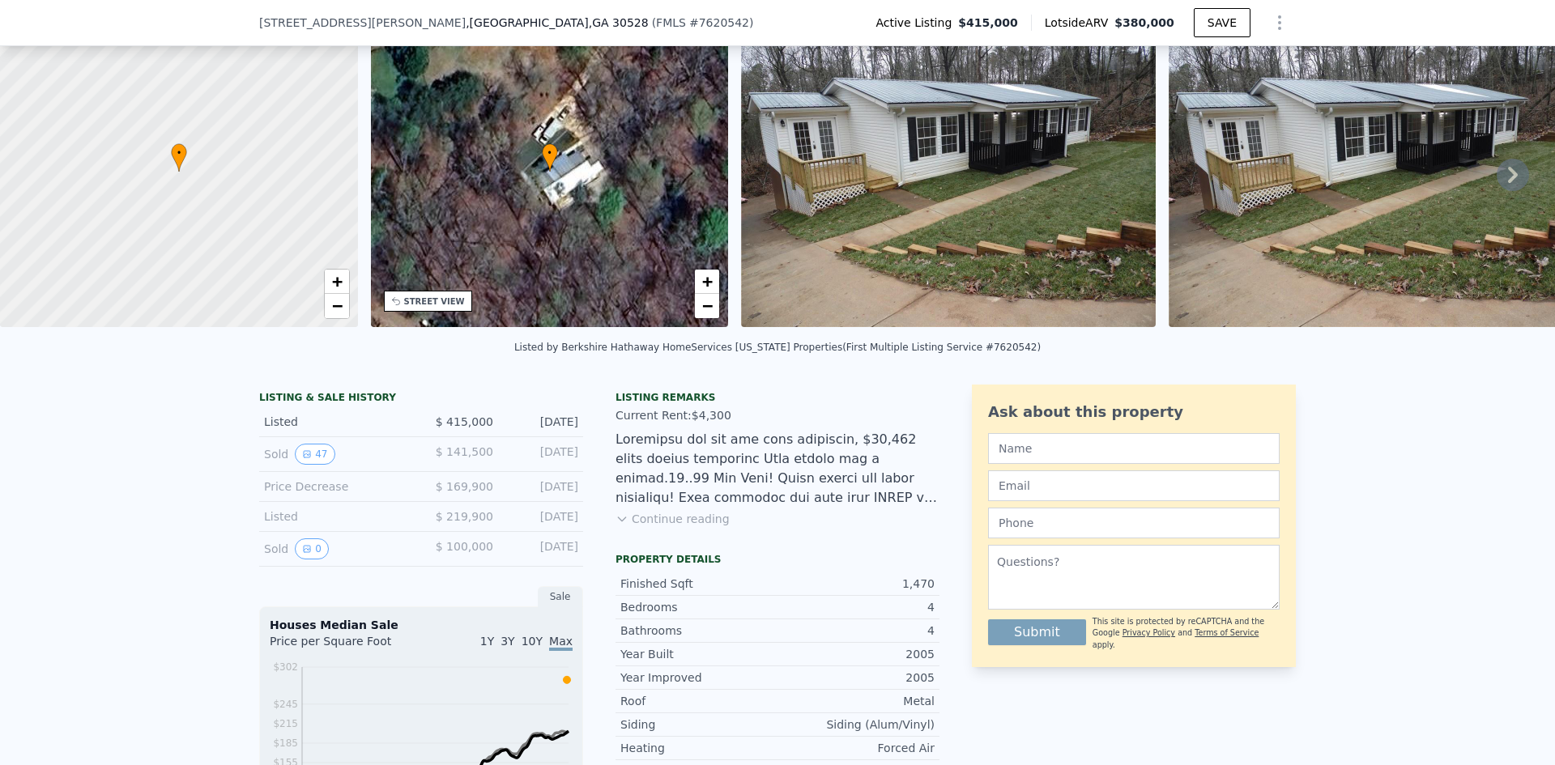
click at [869, 283] on img at bounding box center [948, 171] width 415 height 311
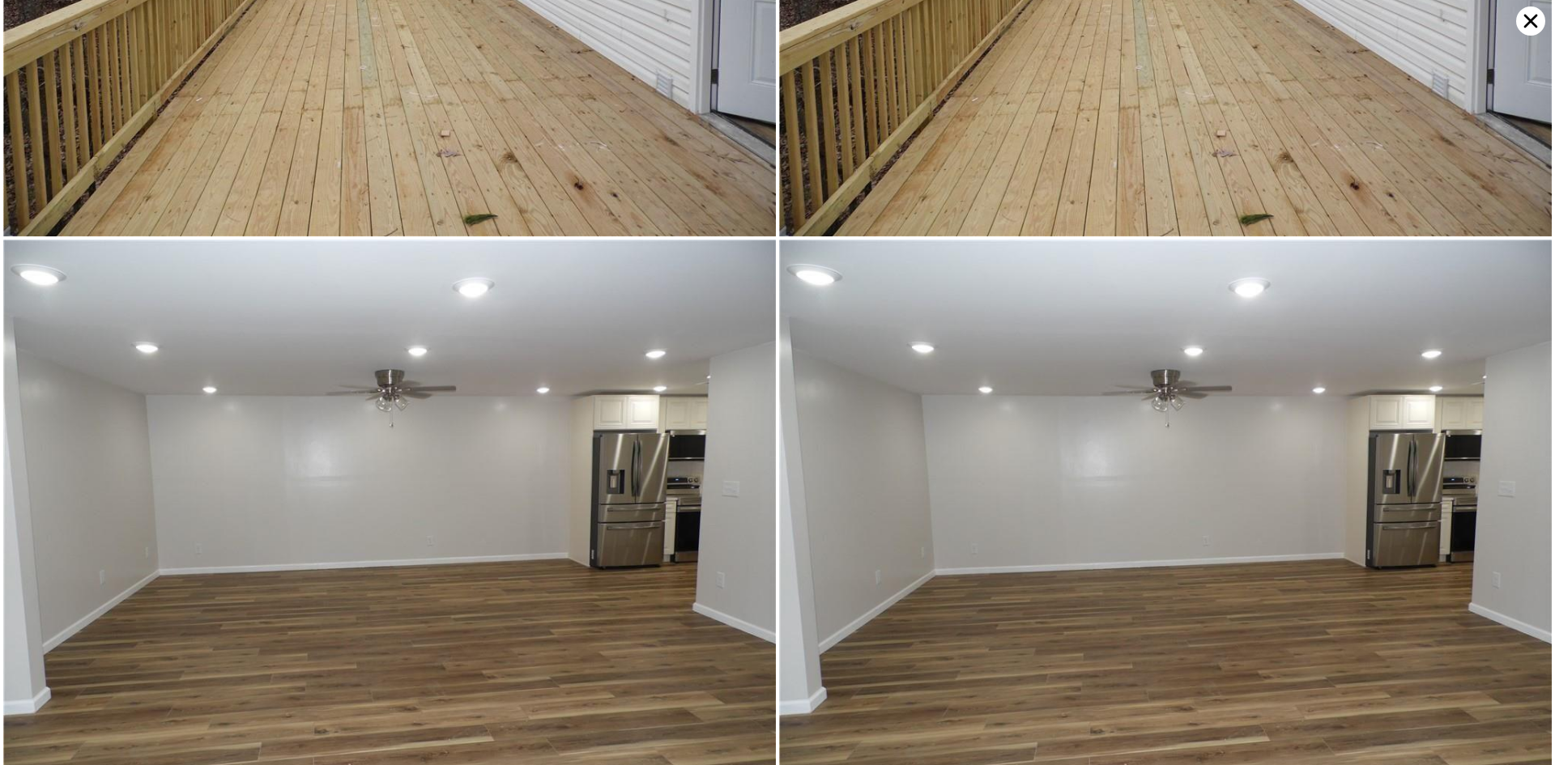
scroll to position [9252, 0]
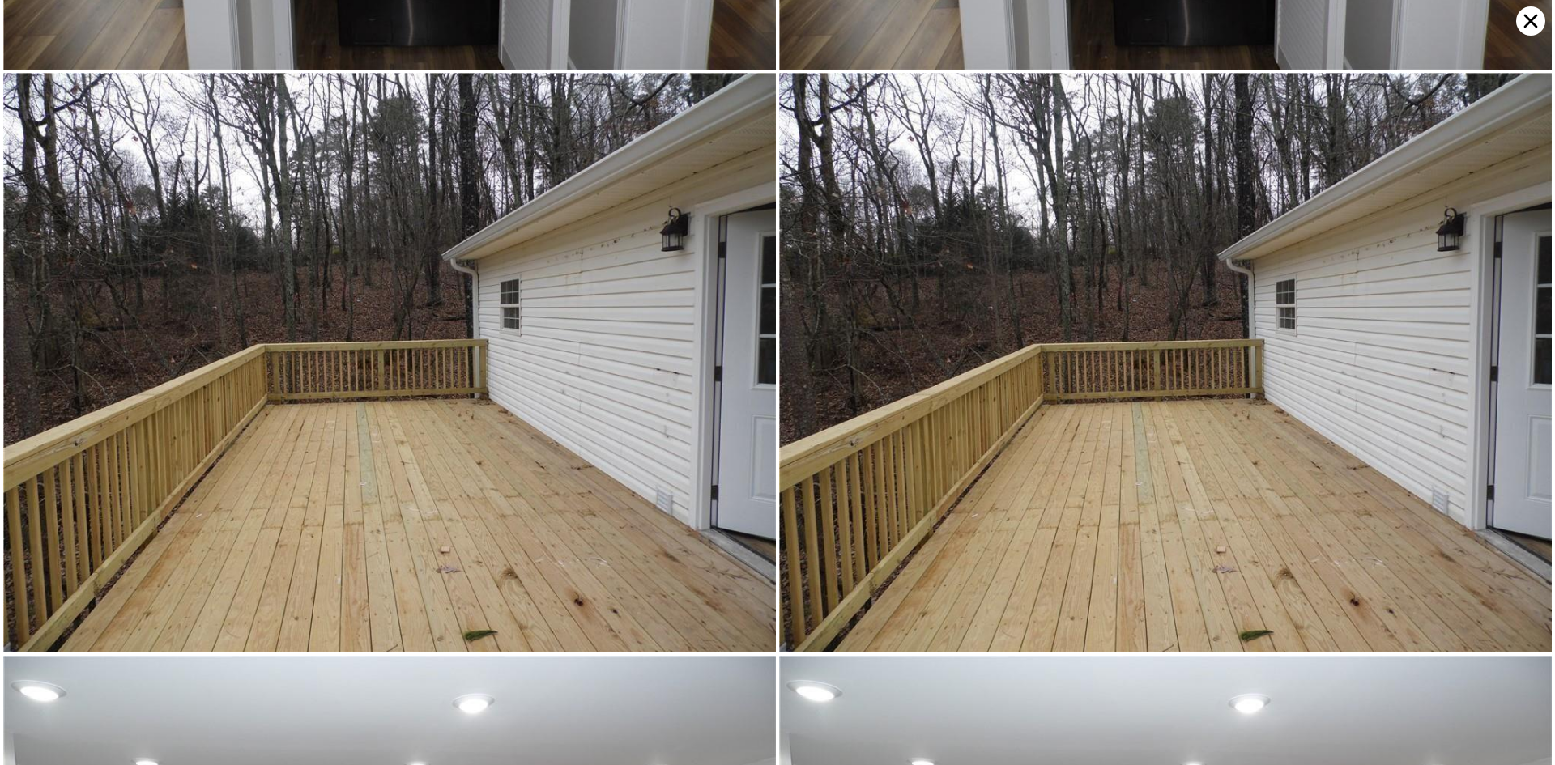
type input "1"
type input "2"
type input "1"
type input "2"
type input "728"
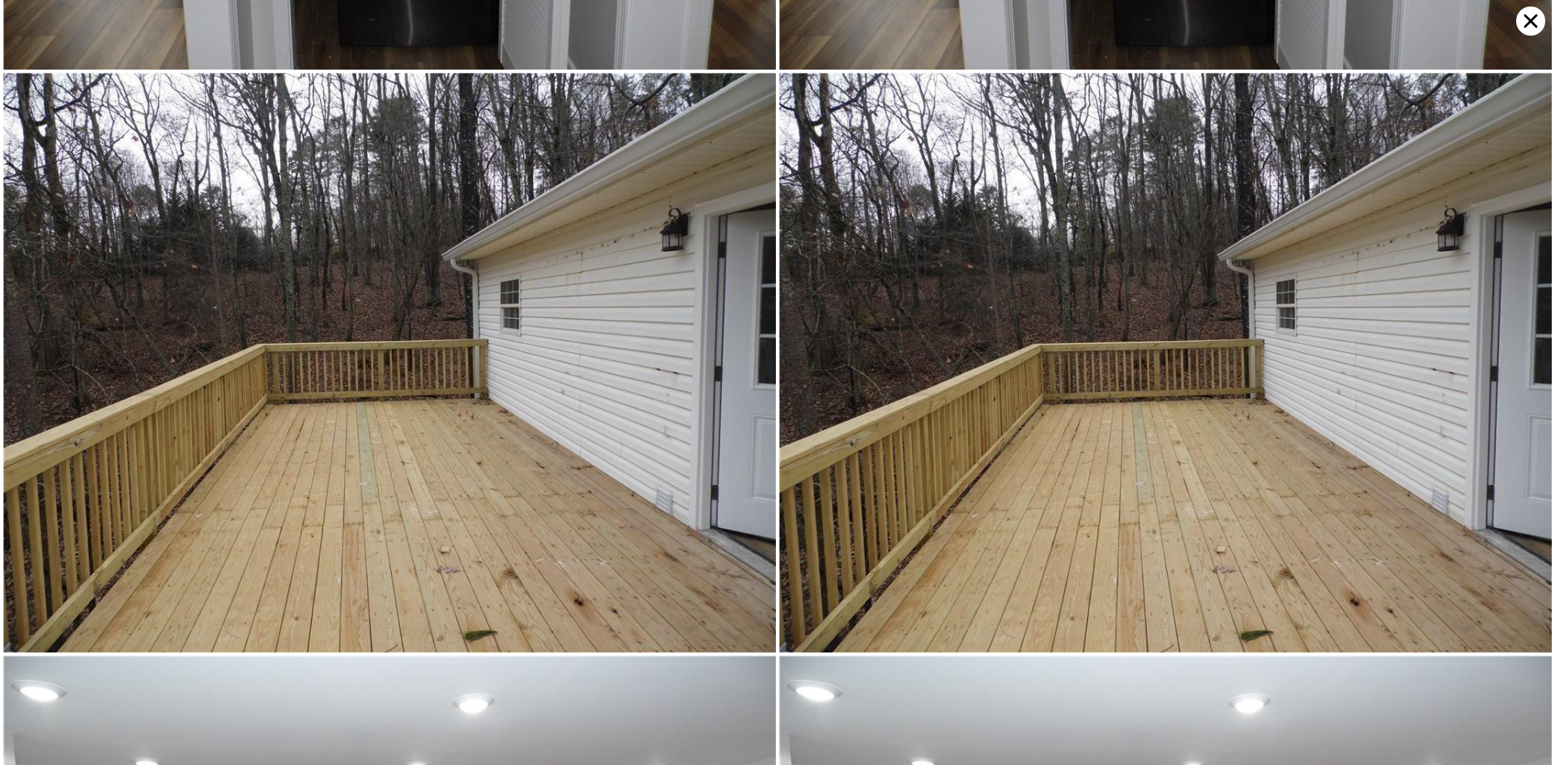
type input "1952"
type input "91040.4"
type input "104544"
type input "$ 570,000"
type input "5"
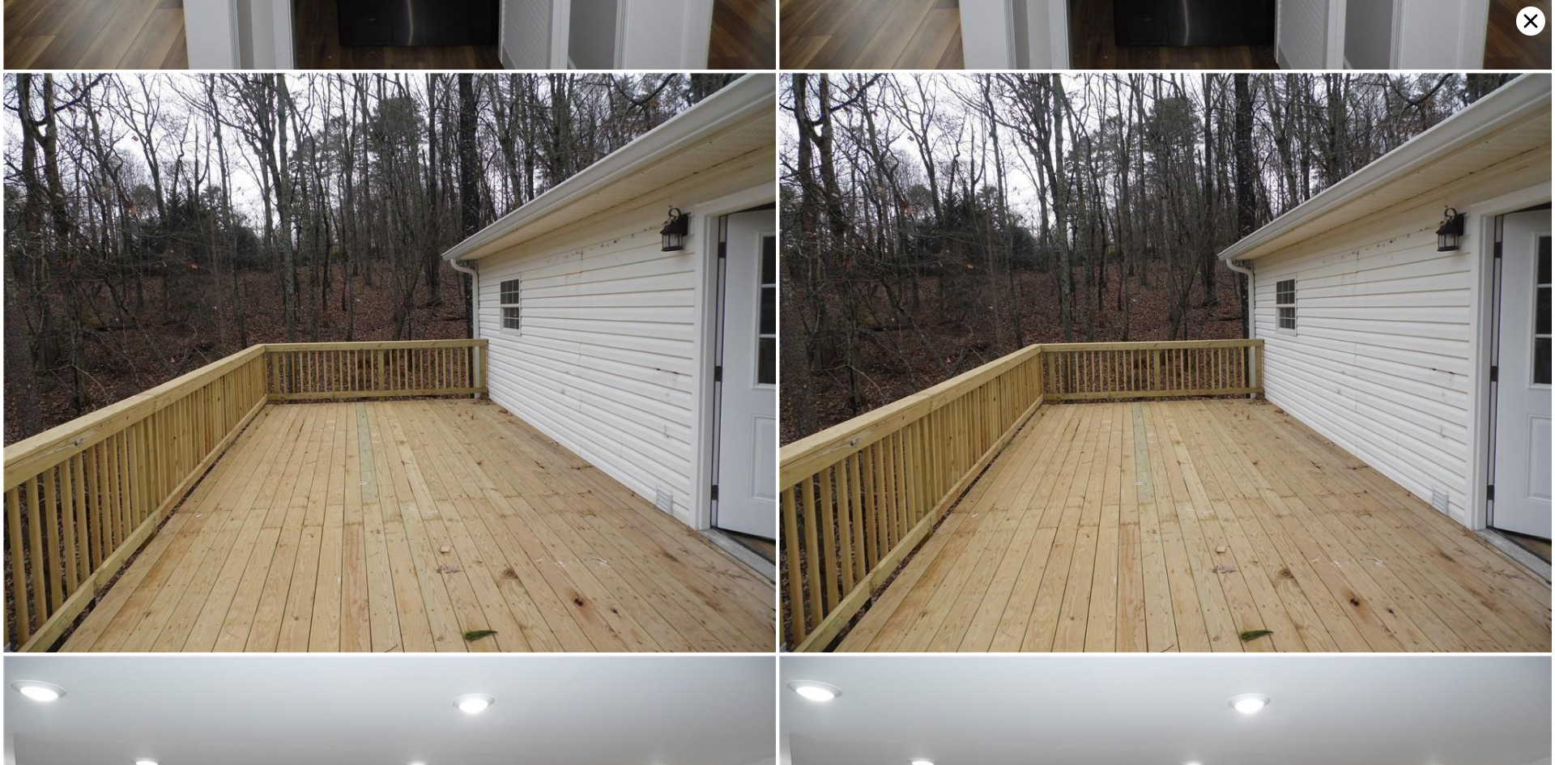
type input "$ 32,335"
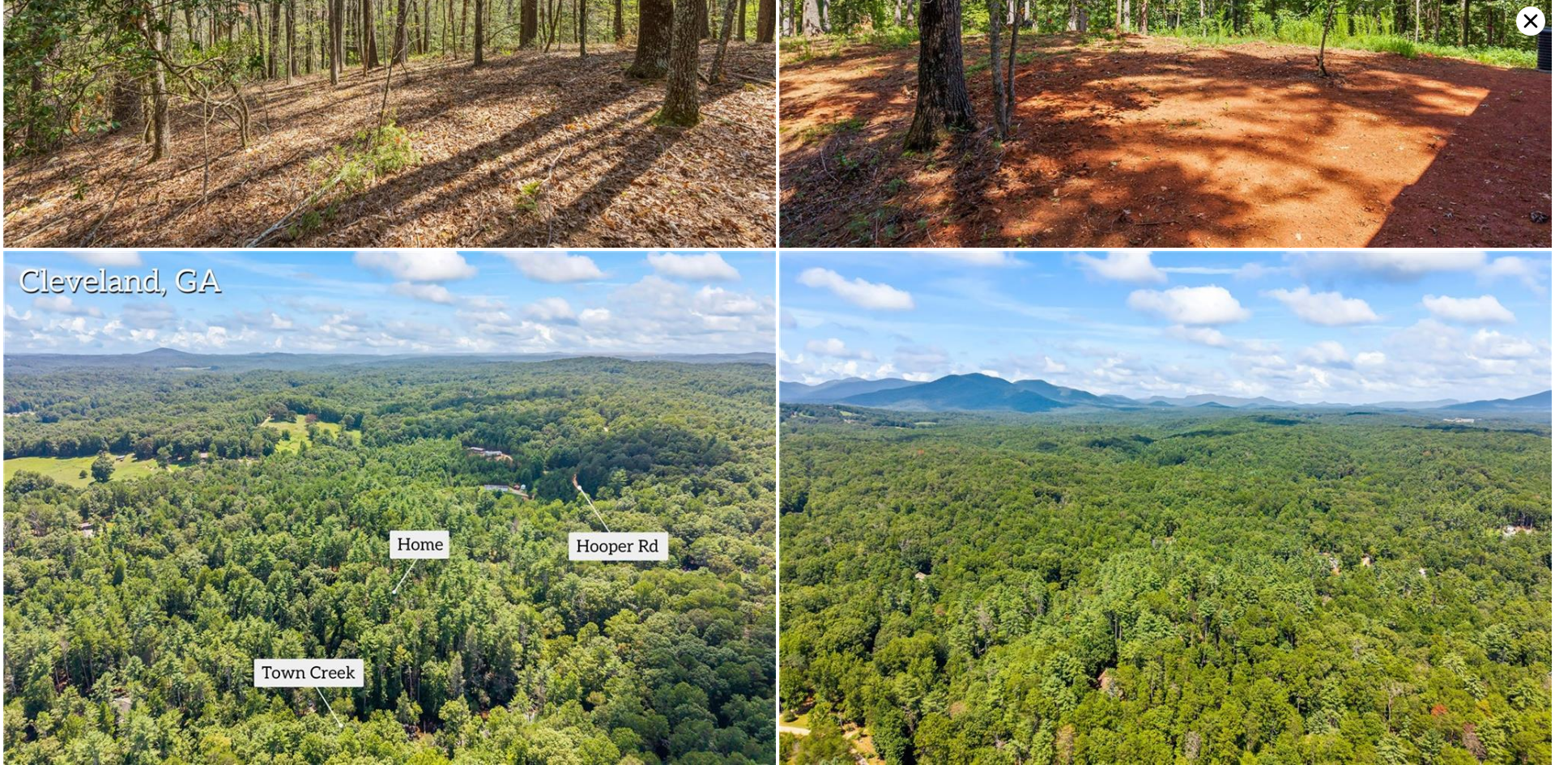
scroll to position [7453, 0]
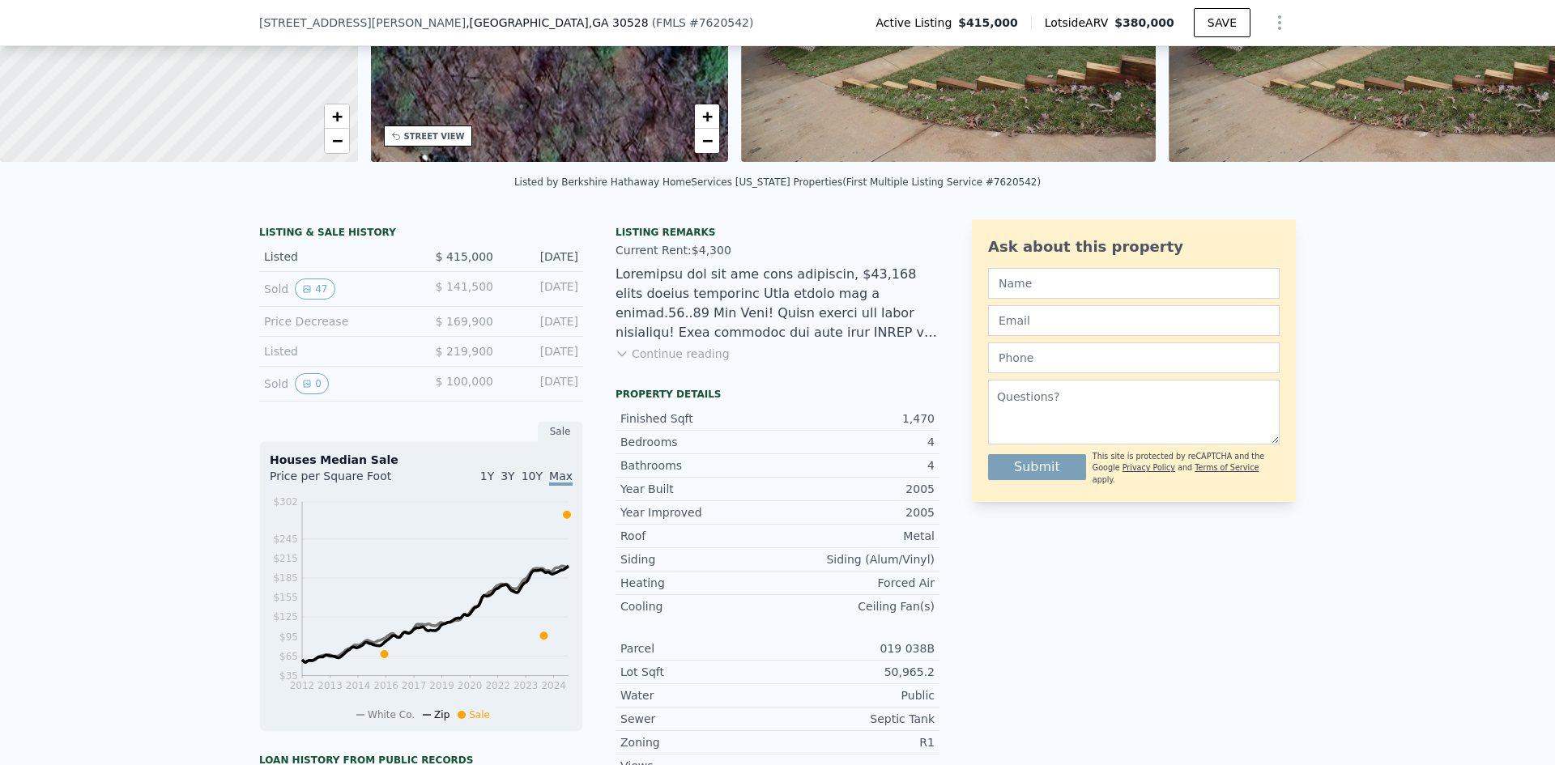
scroll to position [237, 0]
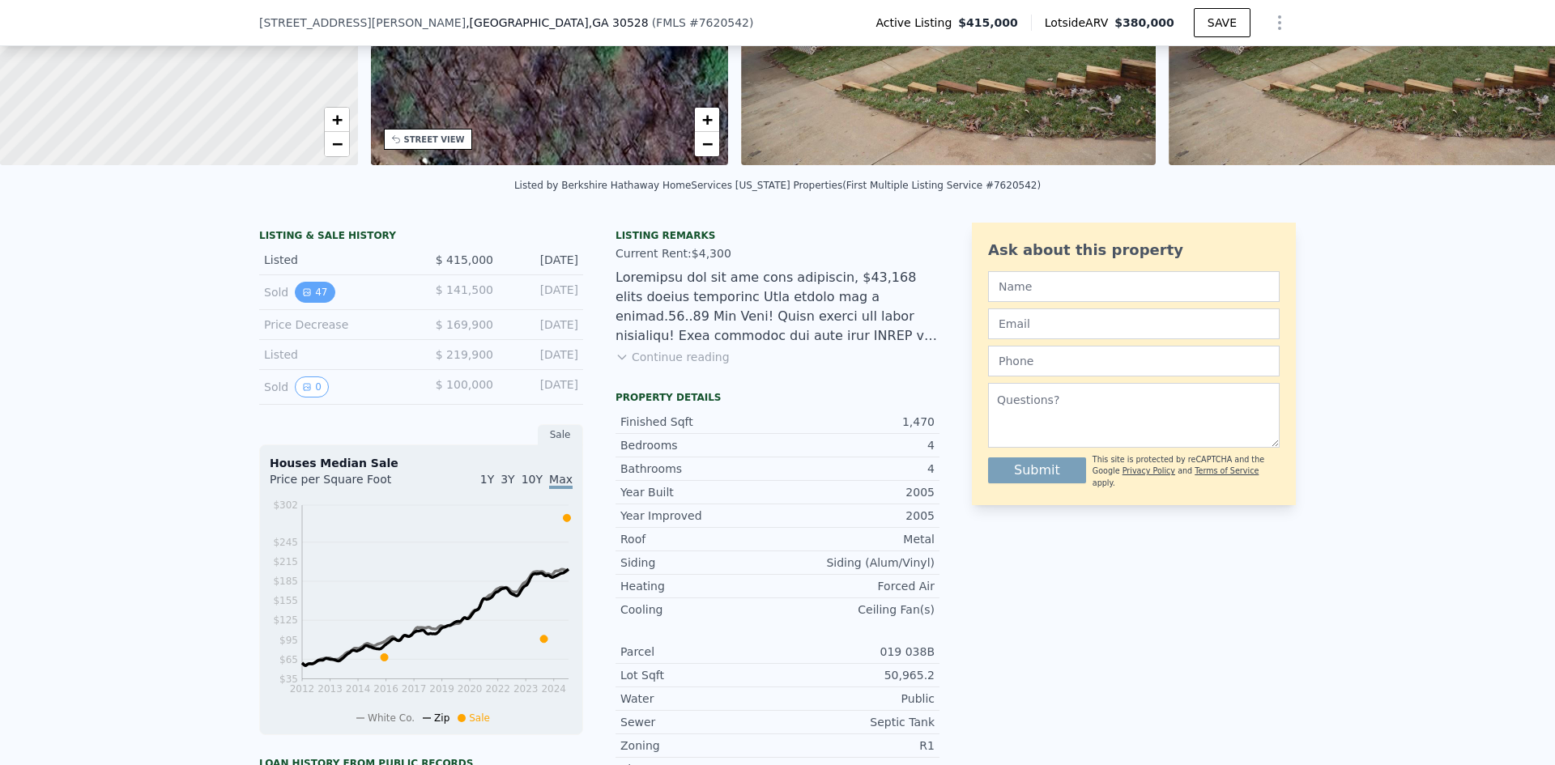
click at [305, 303] on button "47" at bounding box center [315, 292] width 40 height 21
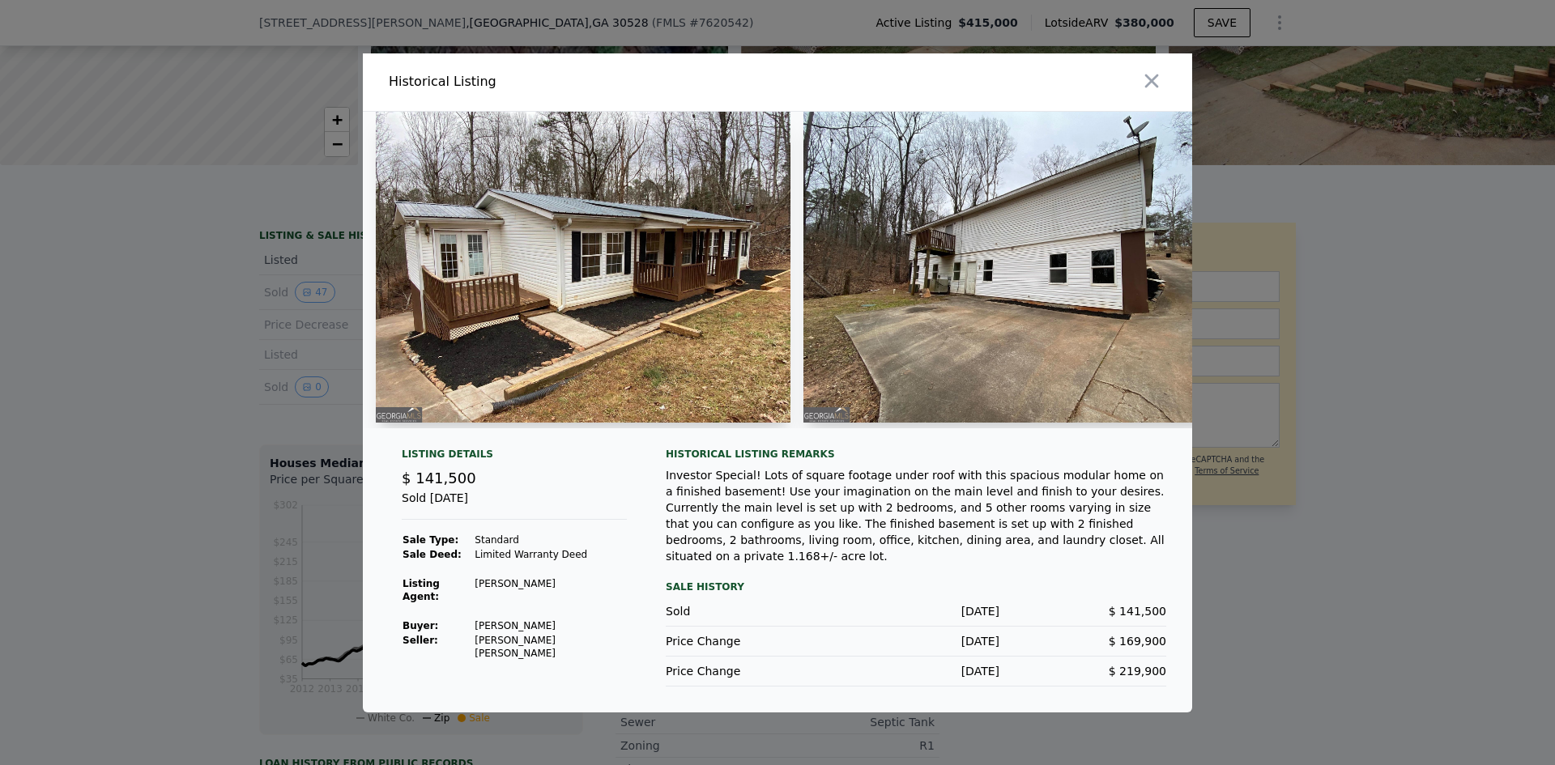
click at [620, 327] on img at bounding box center [583, 267] width 415 height 311
click at [1014, 345] on img at bounding box center [1011, 267] width 415 height 311
drag, startPoint x: 404, startPoint y: 428, endPoint x: 418, endPoint y: 430, distance: 13.9
click at [418, 428] on div at bounding box center [777, 270] width 829 height 317
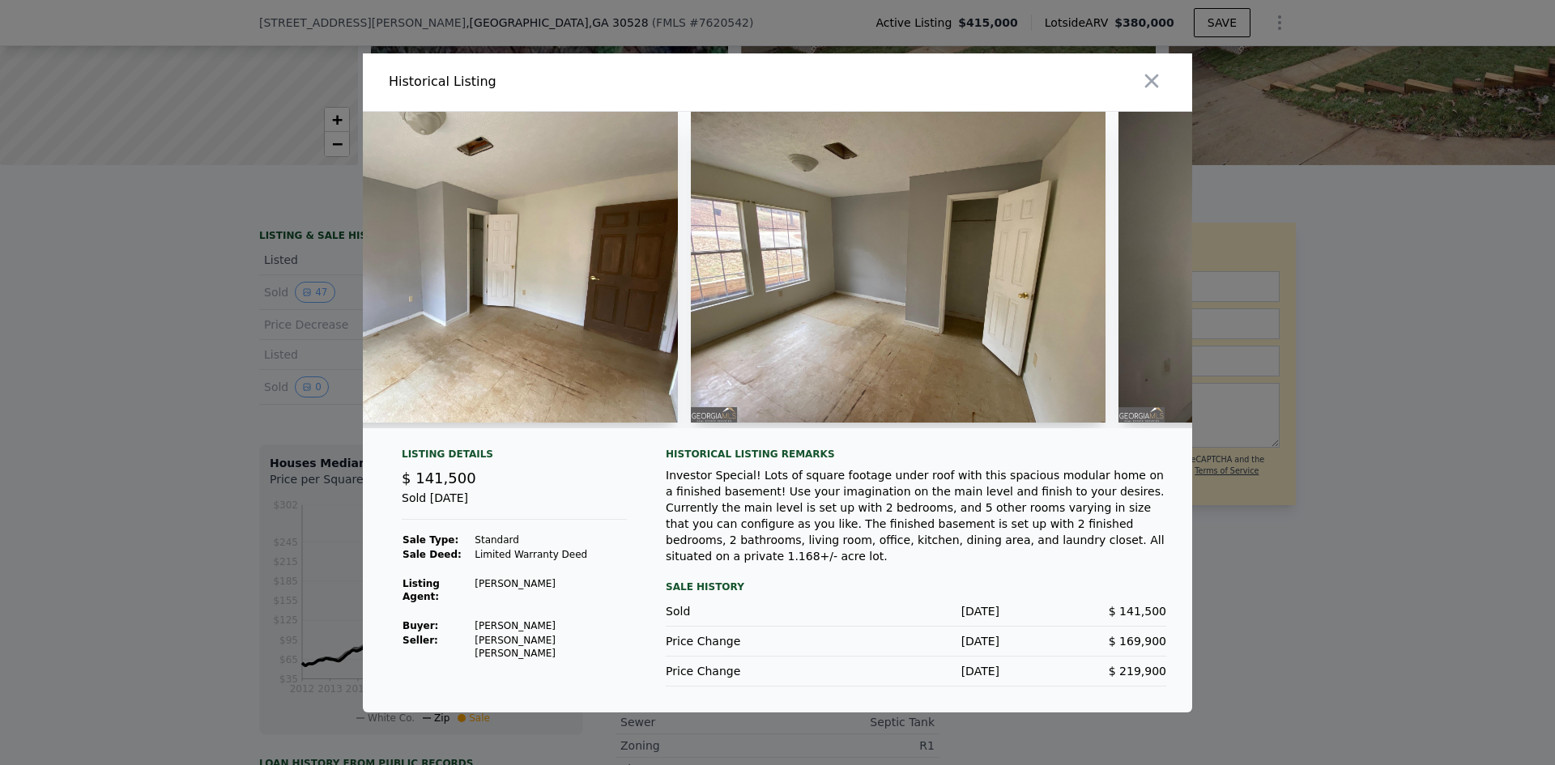
scroll to position [0, 3236]
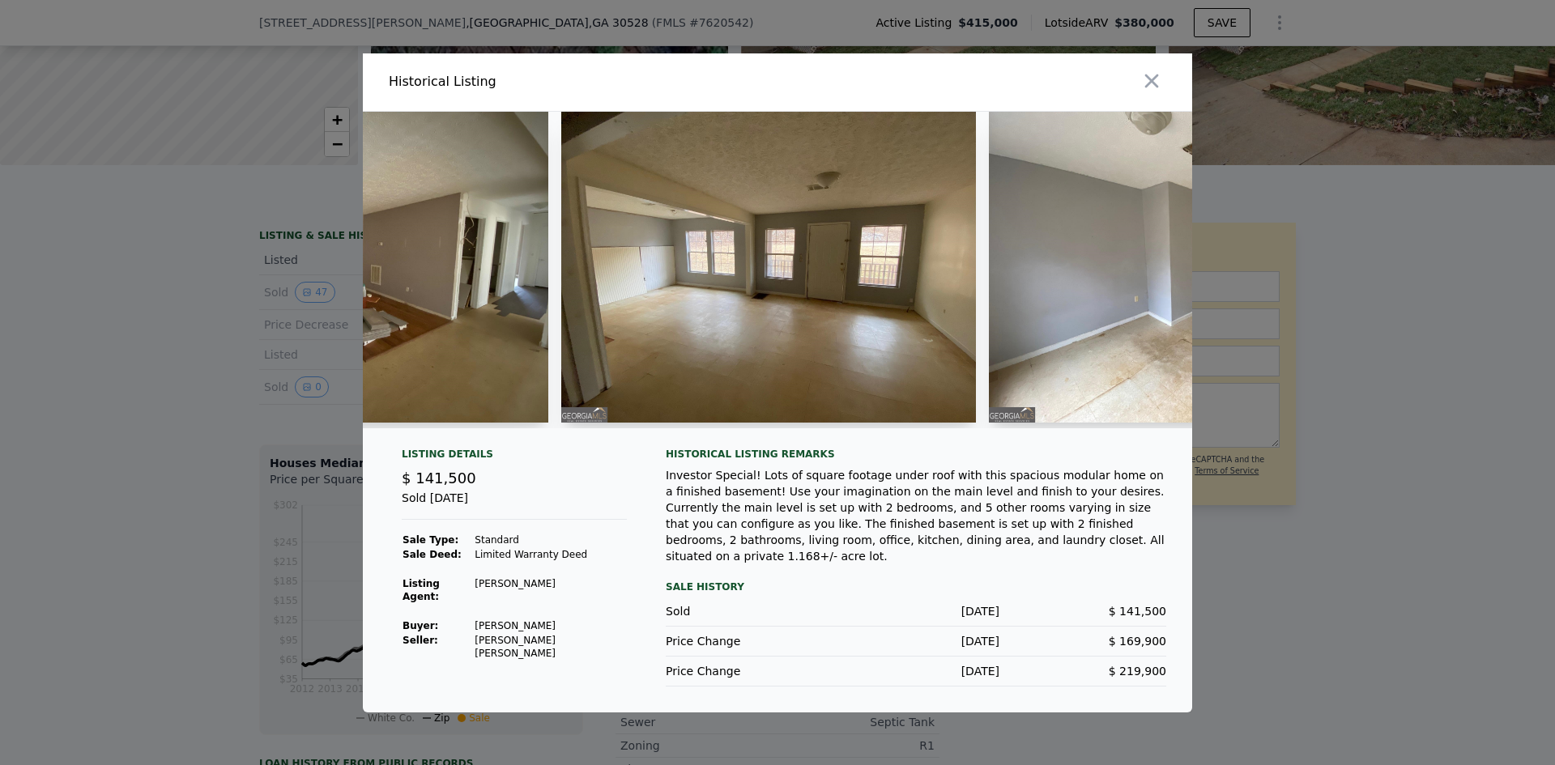
click at [582, 248] on img at bounding box center [768, 267] width 415 height 311
click at [407, 221] on img at bounding box center [341, 267] width 415 height 311
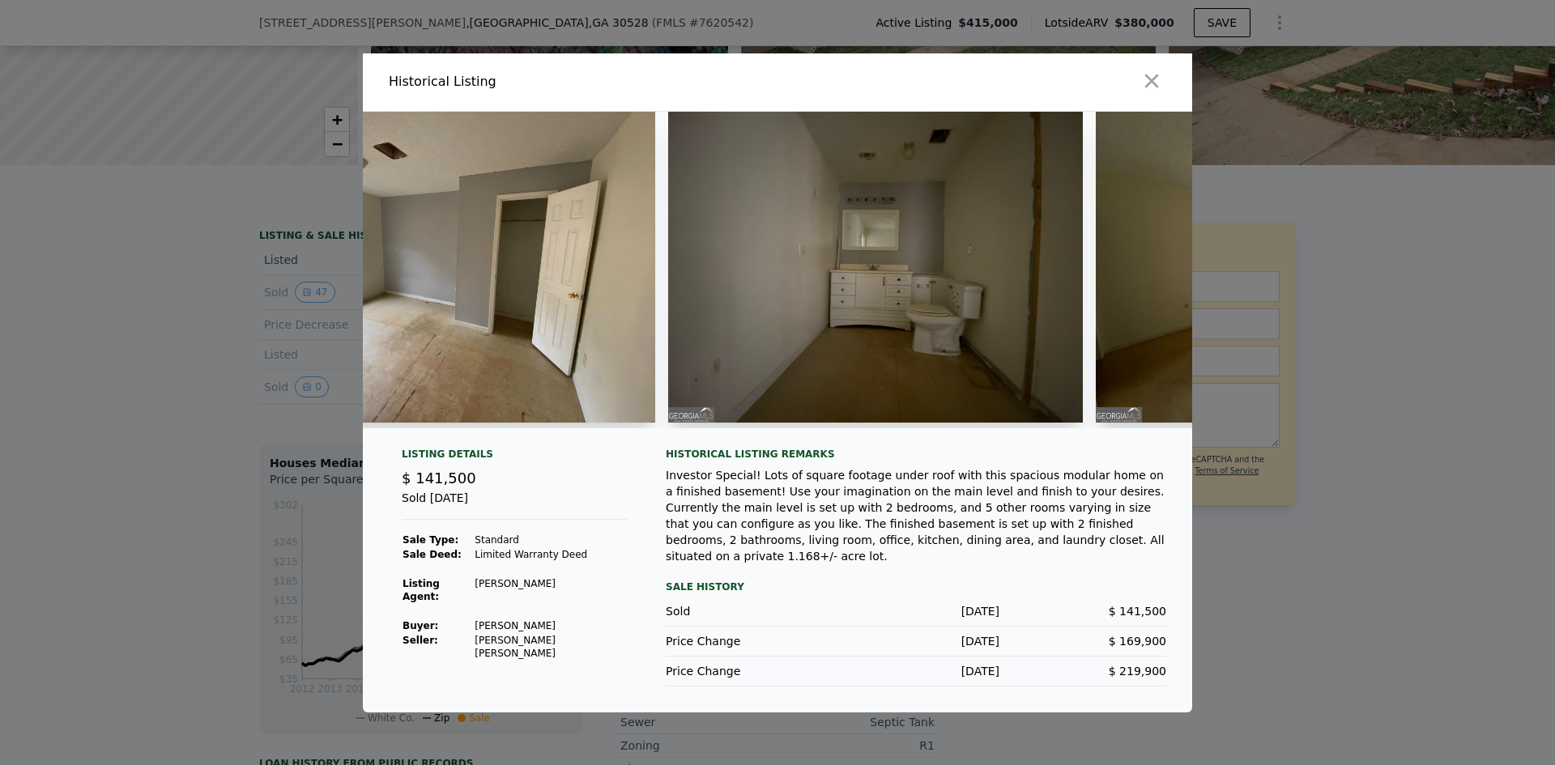
scroll to position [0, 3686]
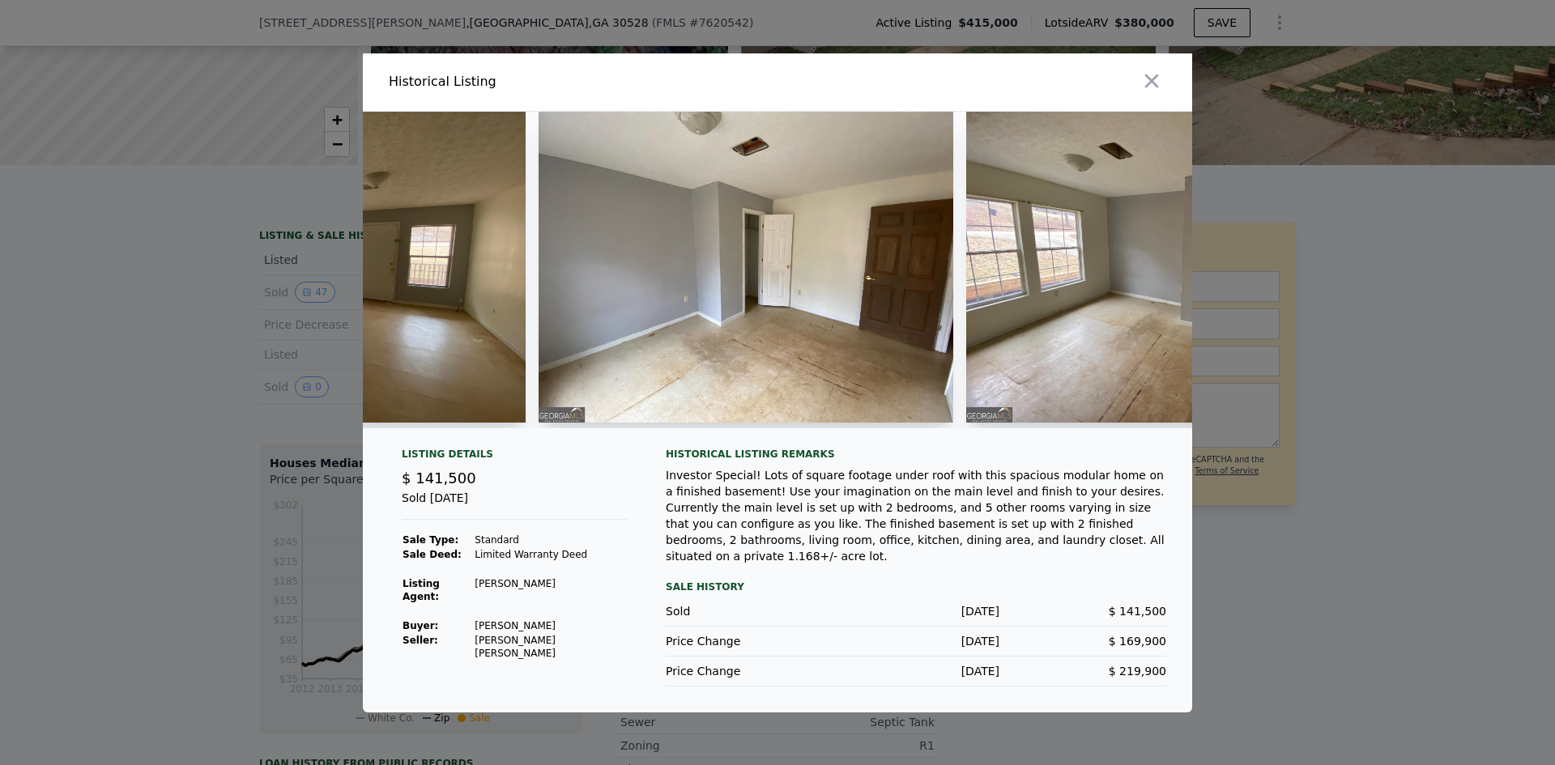
click at [780, 338] on img at bounding box center [746, 267] width 415 height 311
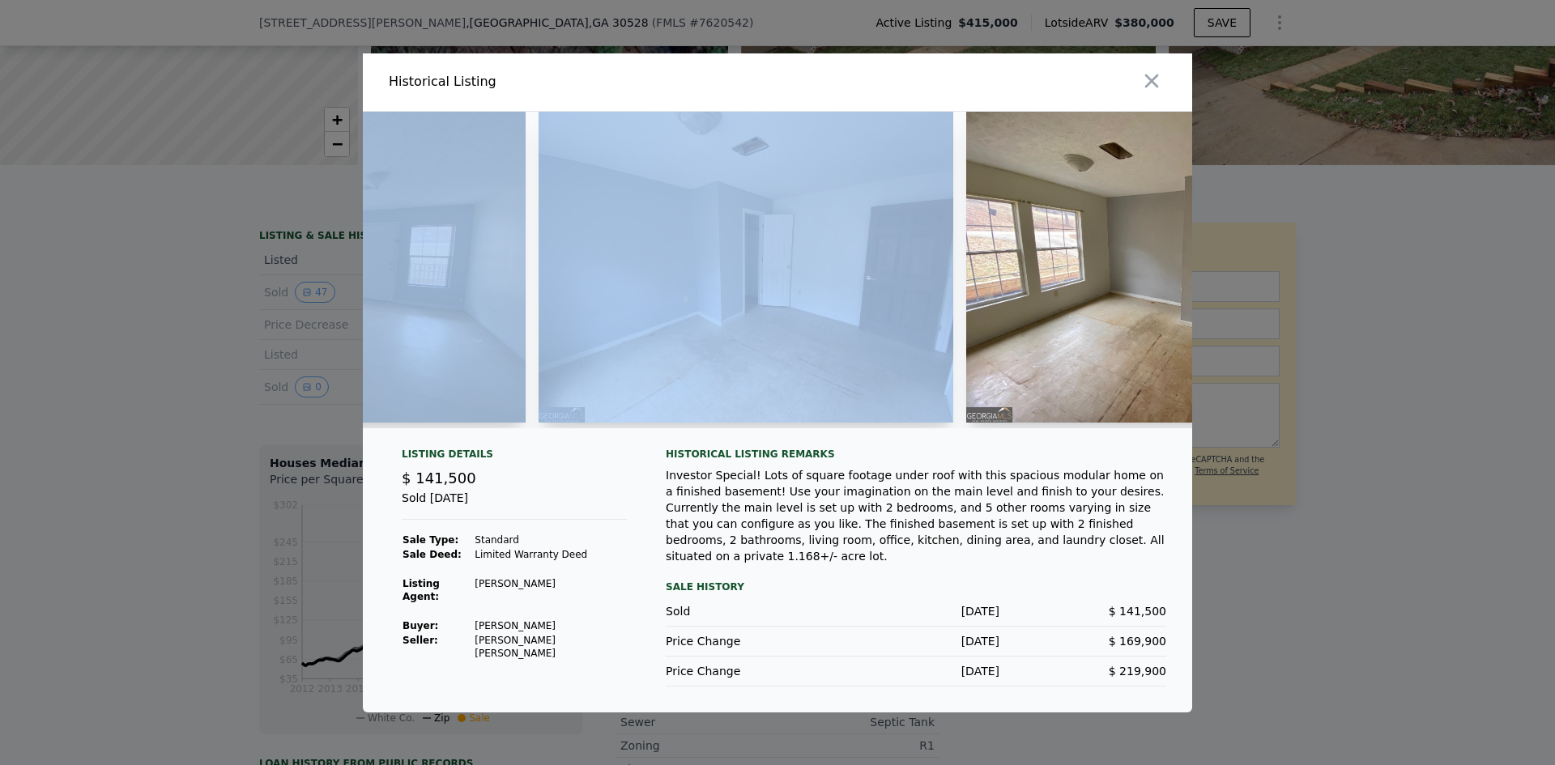
drag, startPoint x: 535, startPoint y: 441, endPoint x: 512, endPoint y: 445, distance: 23.0
click at [514, 441] on div at bounding box center [777, 277] width 829 height 330
click at [499, 441] on div at bounding box center [777, 277] width 829 height 330
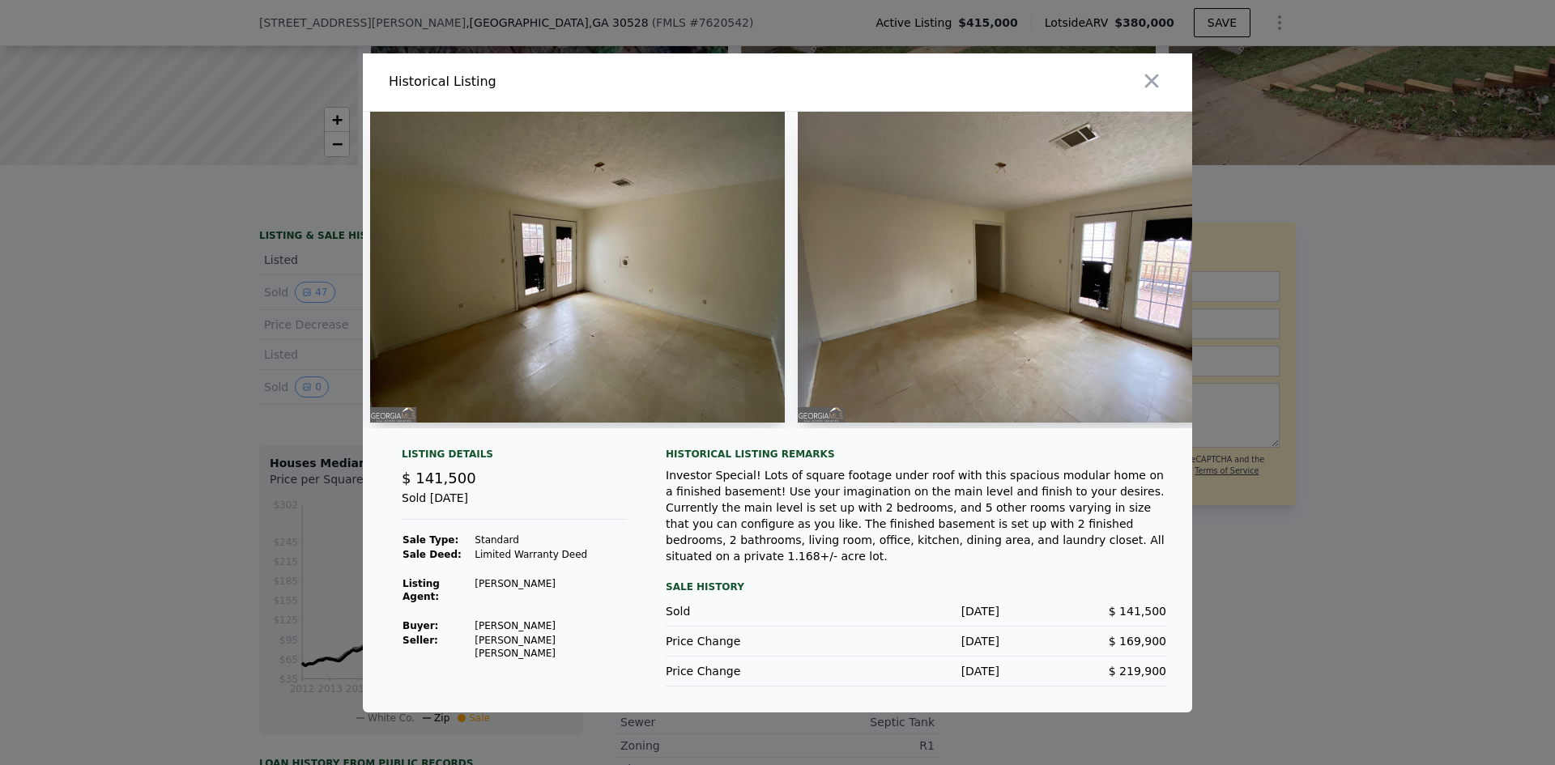
scroll to position [0, 5863]
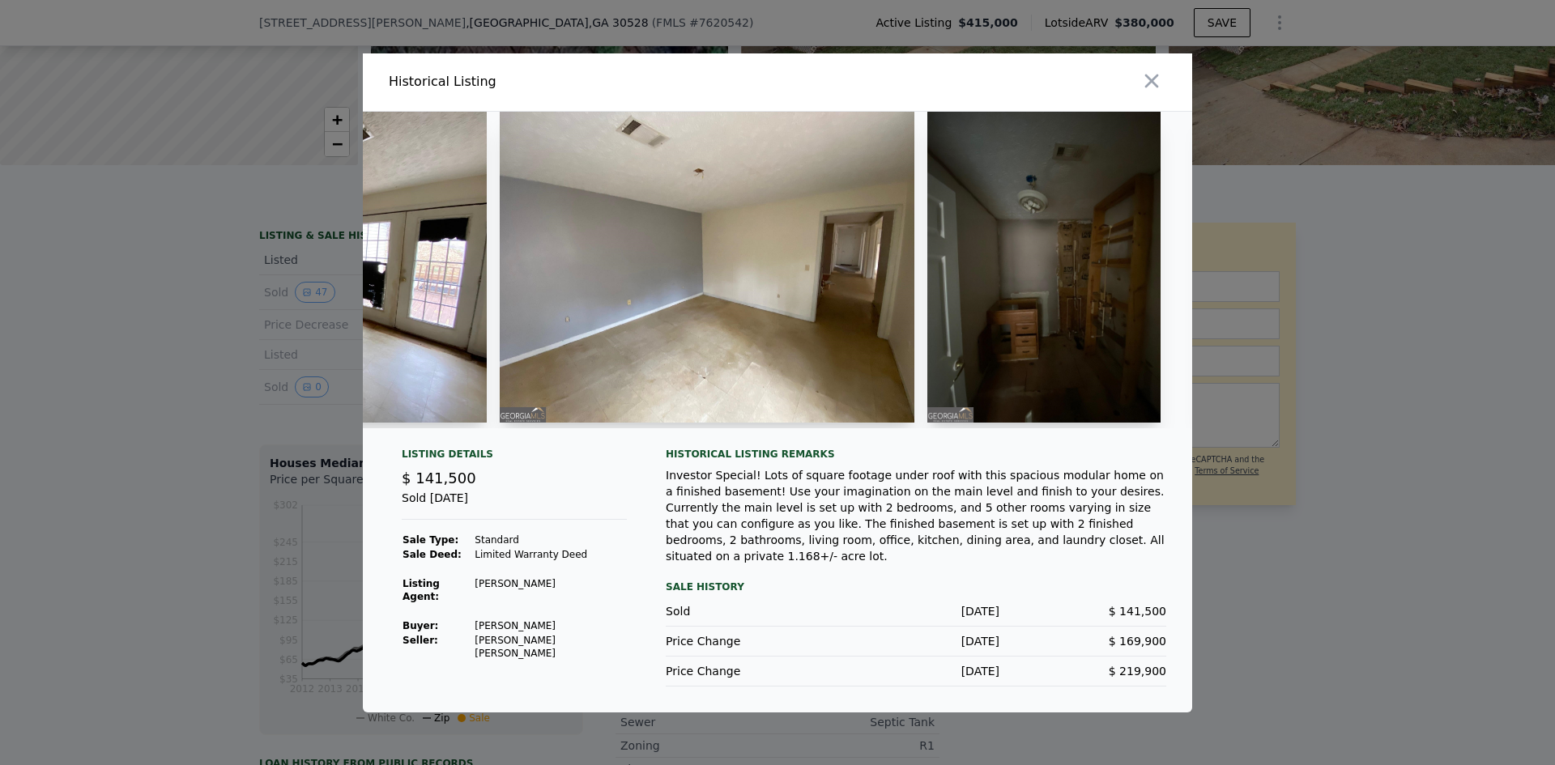
click at [991, 386] on img at bounding box center [1043, 267] width 233 height 311
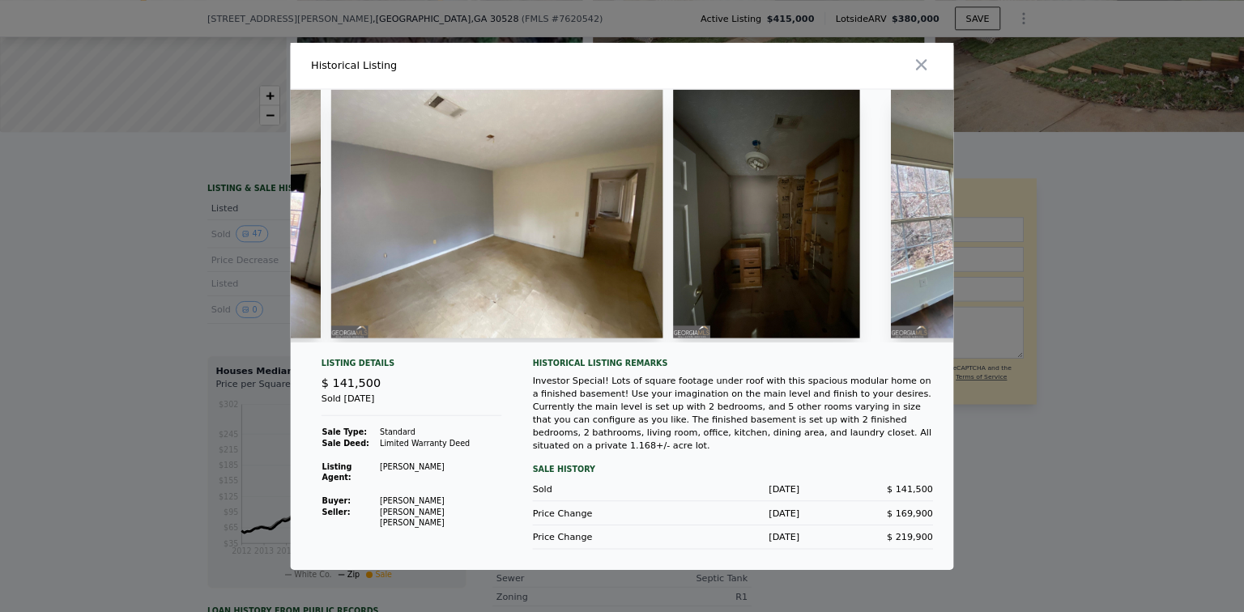
scroll to position [0, 6182]
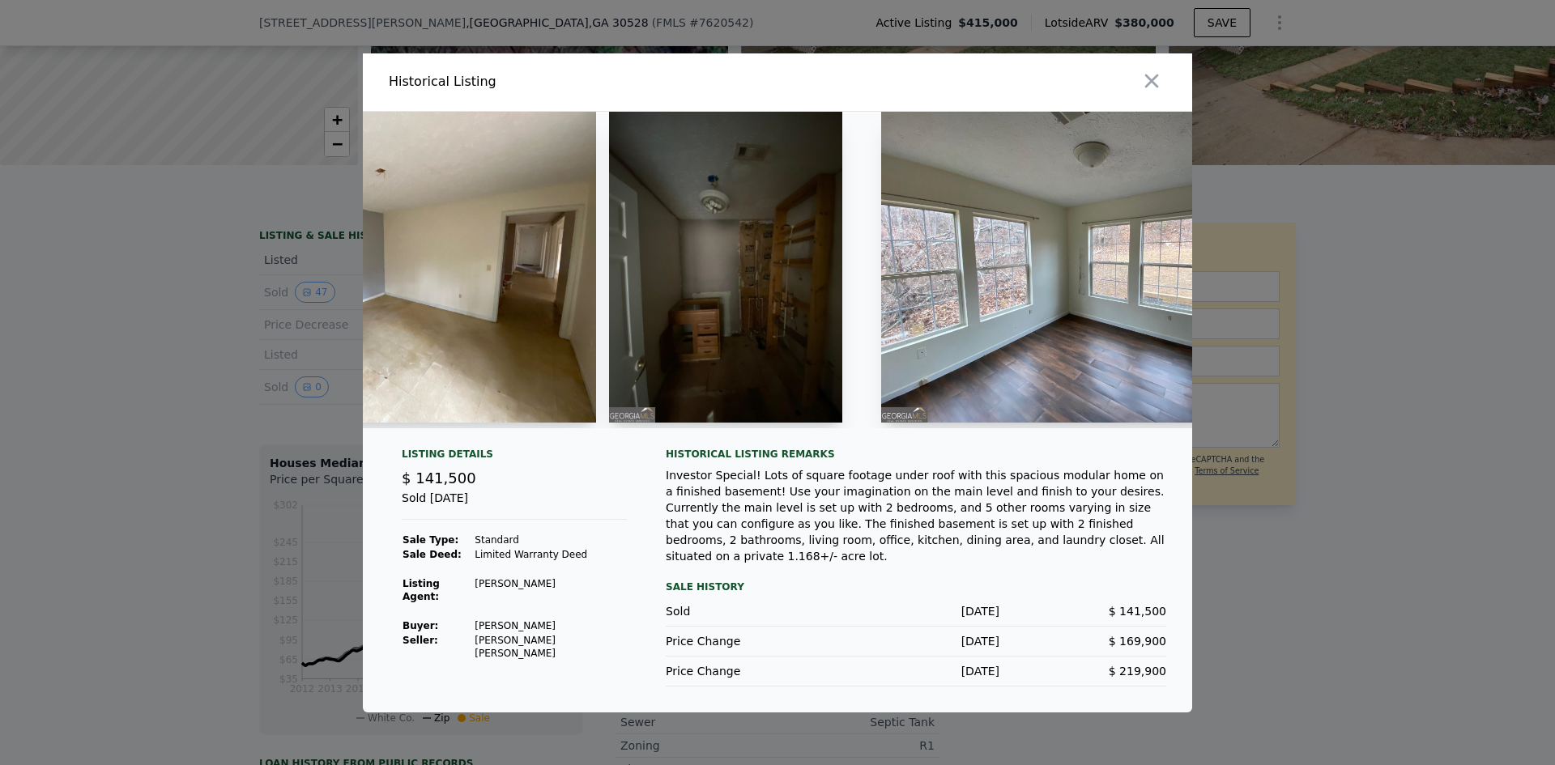
click at [759, 287] on img at bounding box center [725, 267] width 233 height 311
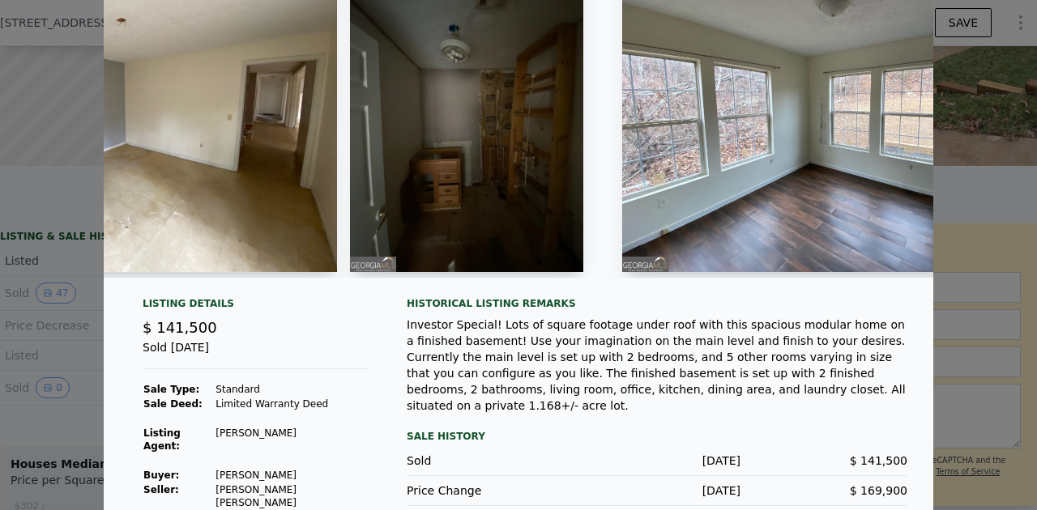
scroll to position [0, 0]
